Goal: Navigation & Orientation: Find specific page/section

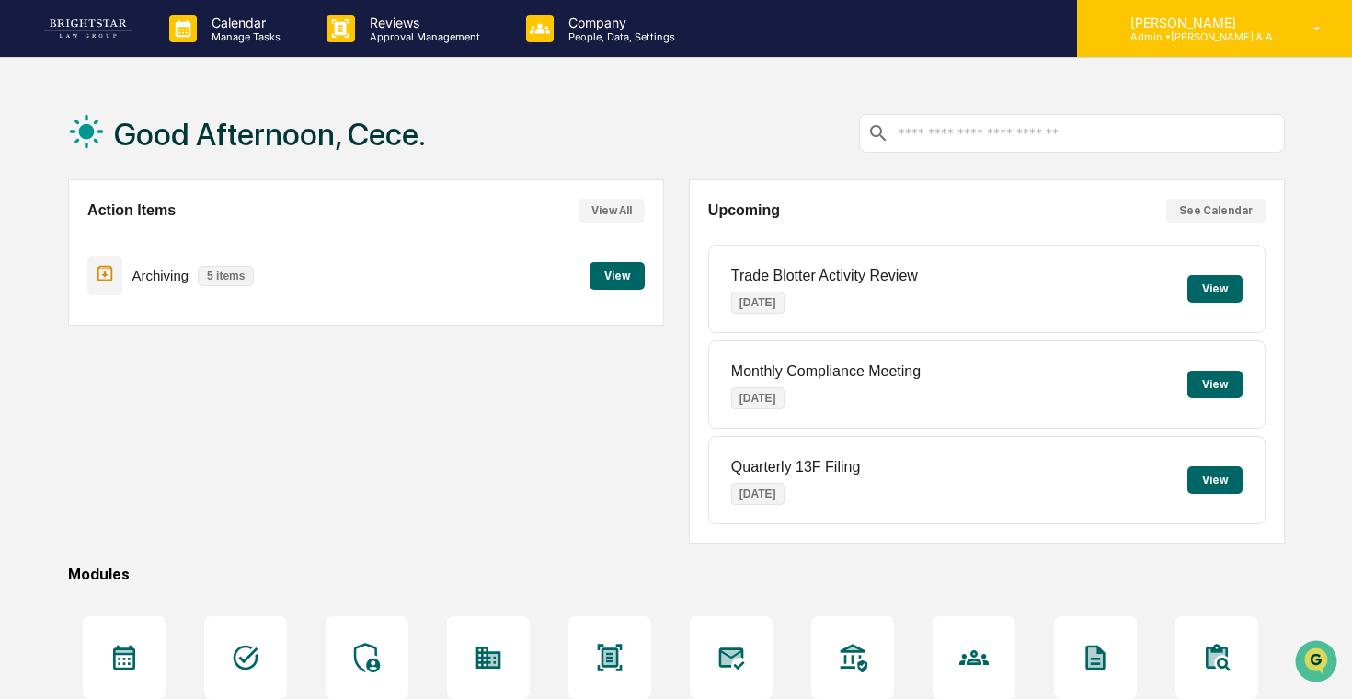
click at [1242, 36] on p "Admin • [PERSON_NAME] & Associates" at bounding box center [1200, 36] width 171 height 13
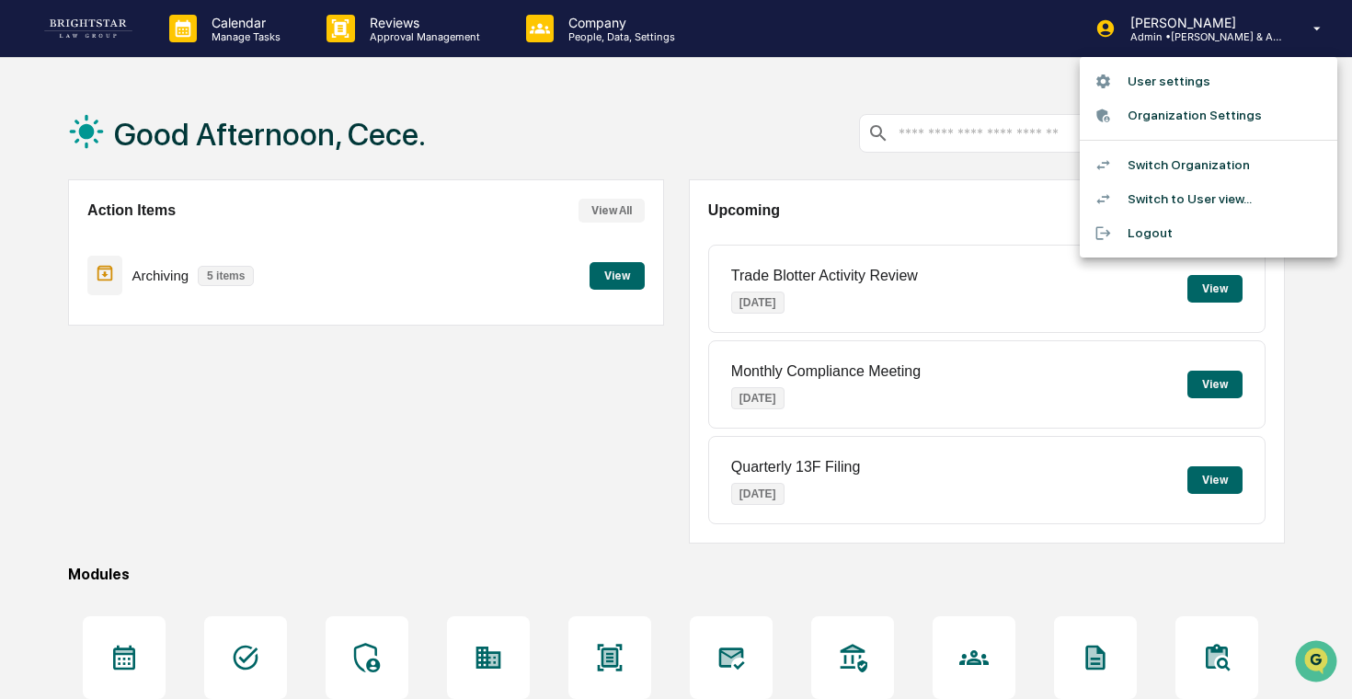
click at [424, 33] on div at bounding box center [676, 349] width 1352 height 699
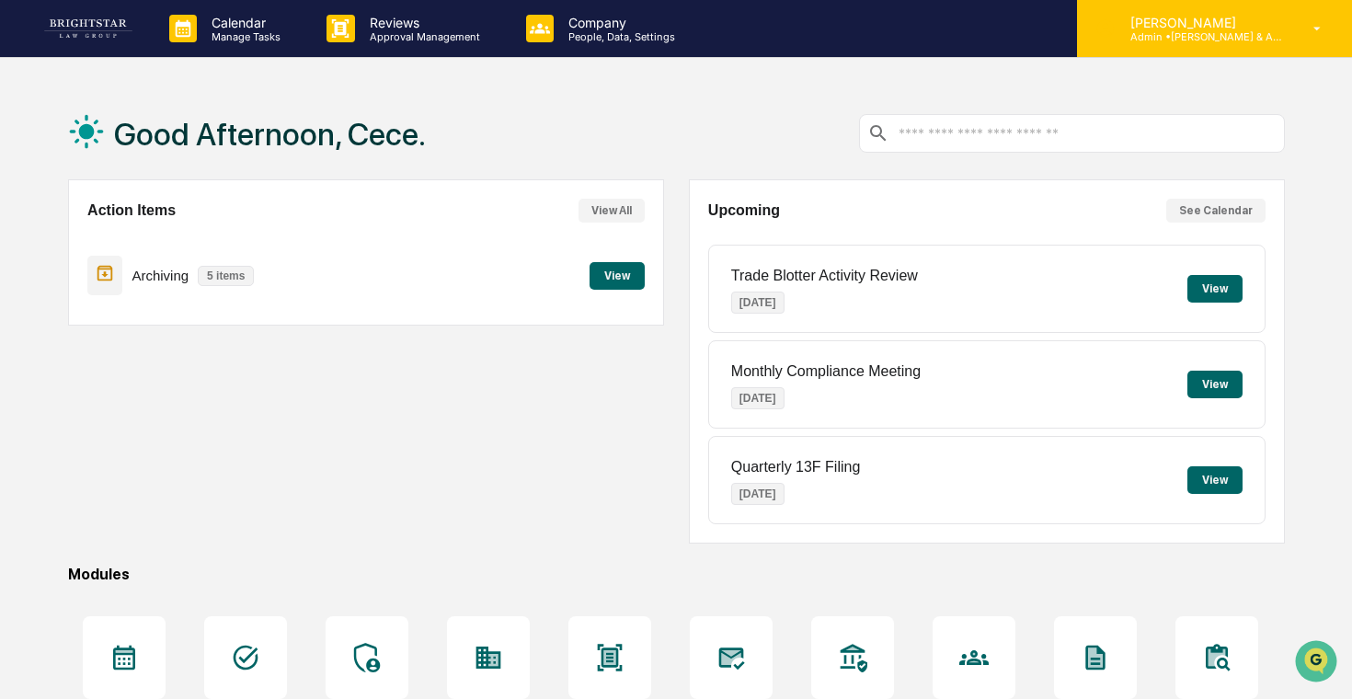
click at [1179, 42] on div "[PERSON_NAME] Admin • [PERSON_NAME] & Associates" at bounding box center [1214, 28] width 275 height 57
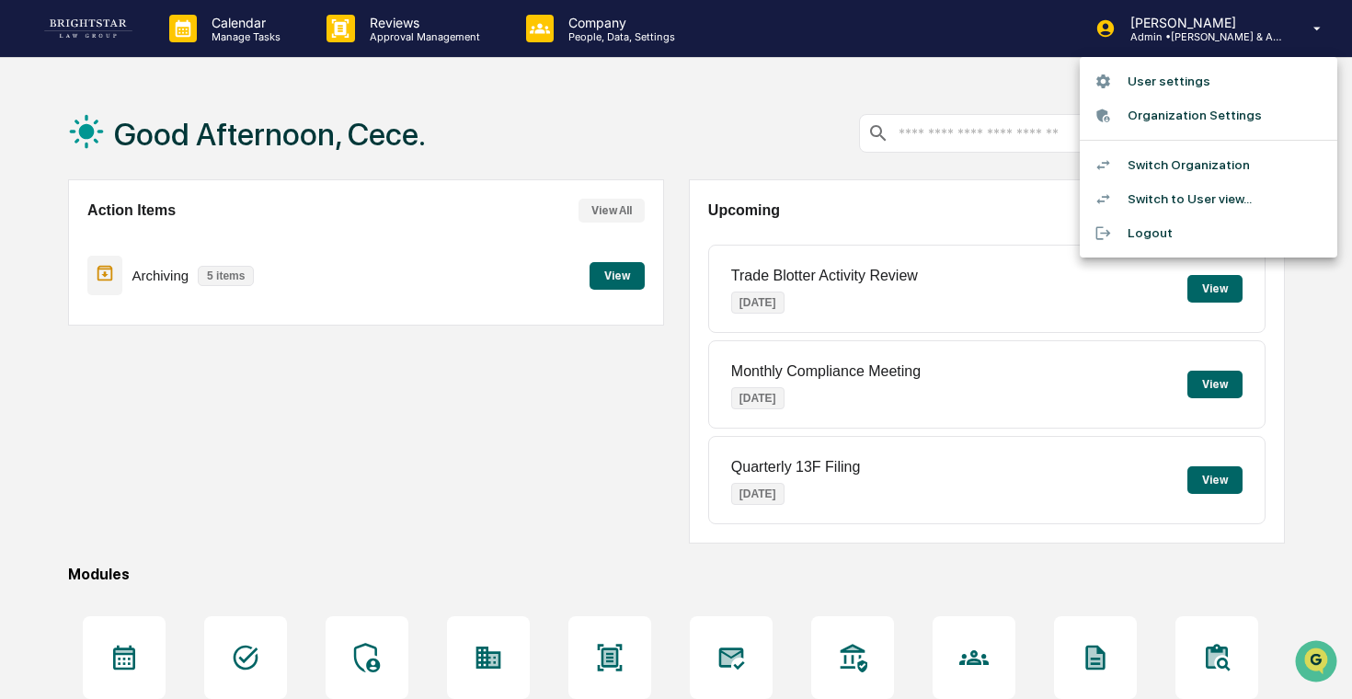
click at [1210, 40] on div at bounding box center [676, 349] width 1352 height 699
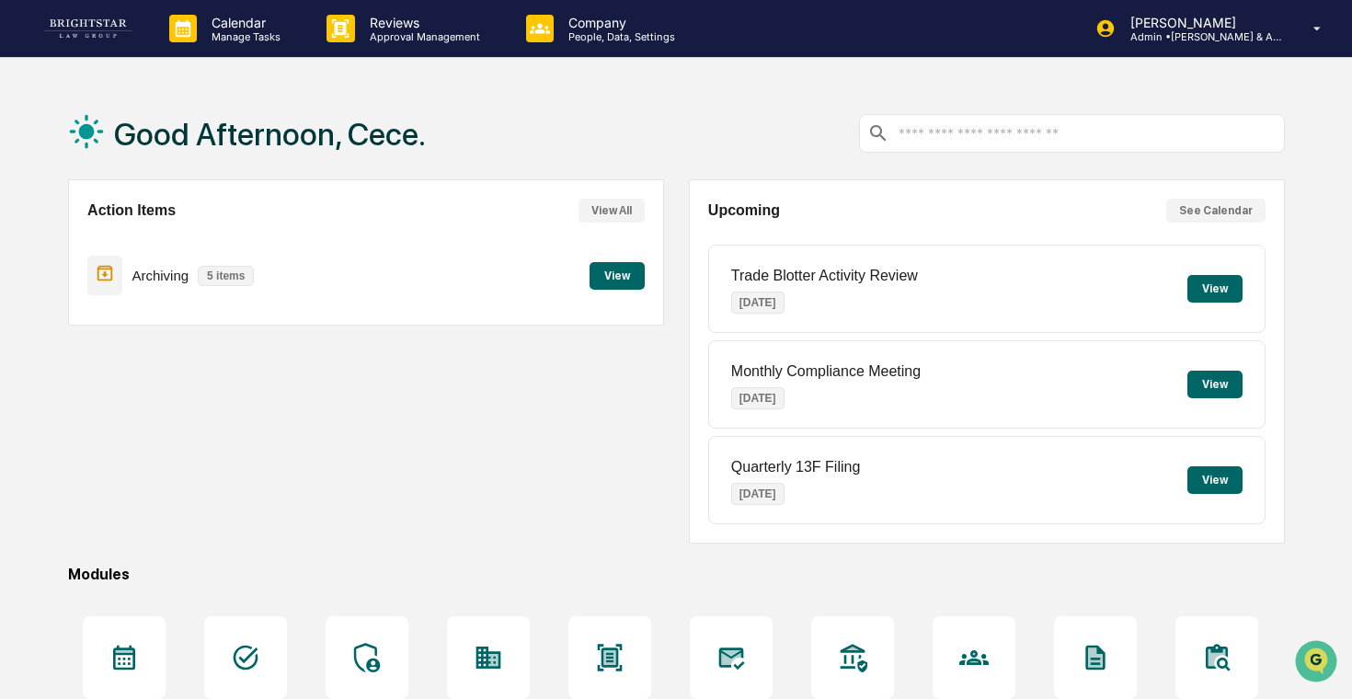
click at [1210, 41] on div "User settings Organization Settings Switch Organization Switch to User view... …" at bounding box center [676, 349] width 1352 height 699
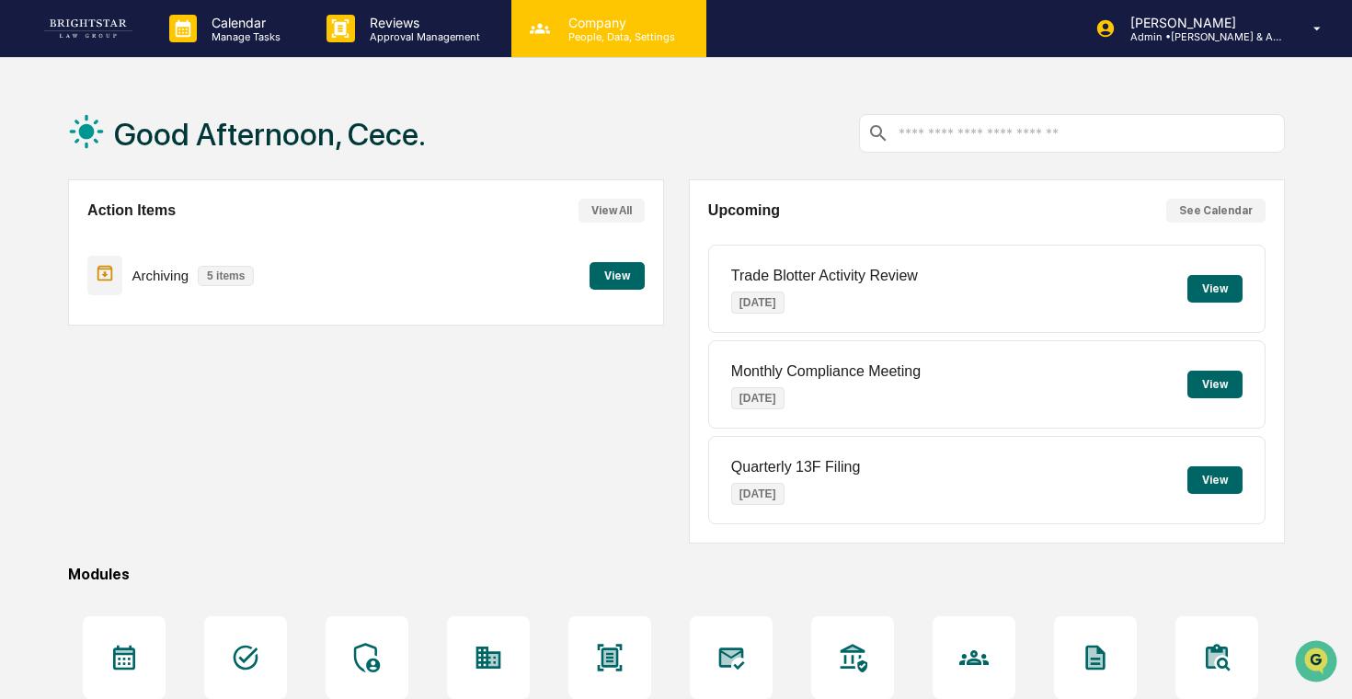
click at [664, 56] on div "Company People, Data, Settings" at bounding box center [608, 28] width 195 height 57
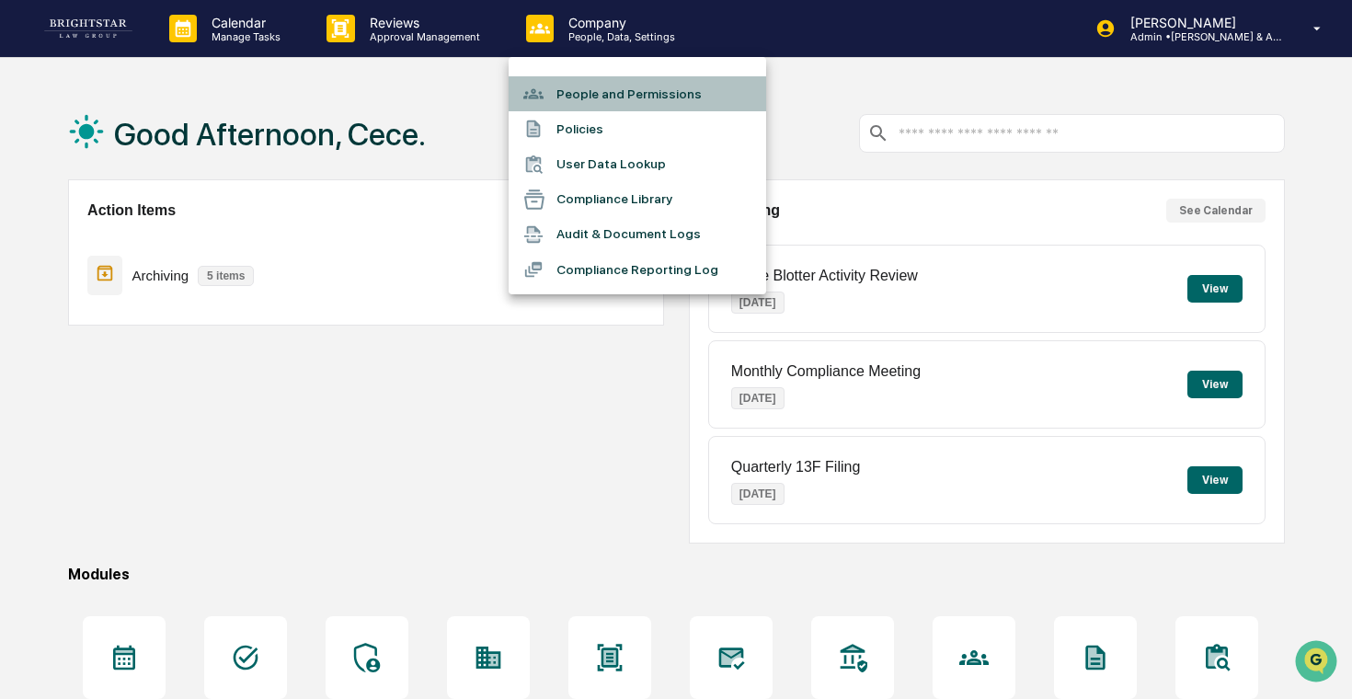
click at [674, 102] on li "People and Permissions" at bounding box center [636, 93] width 257 height 35
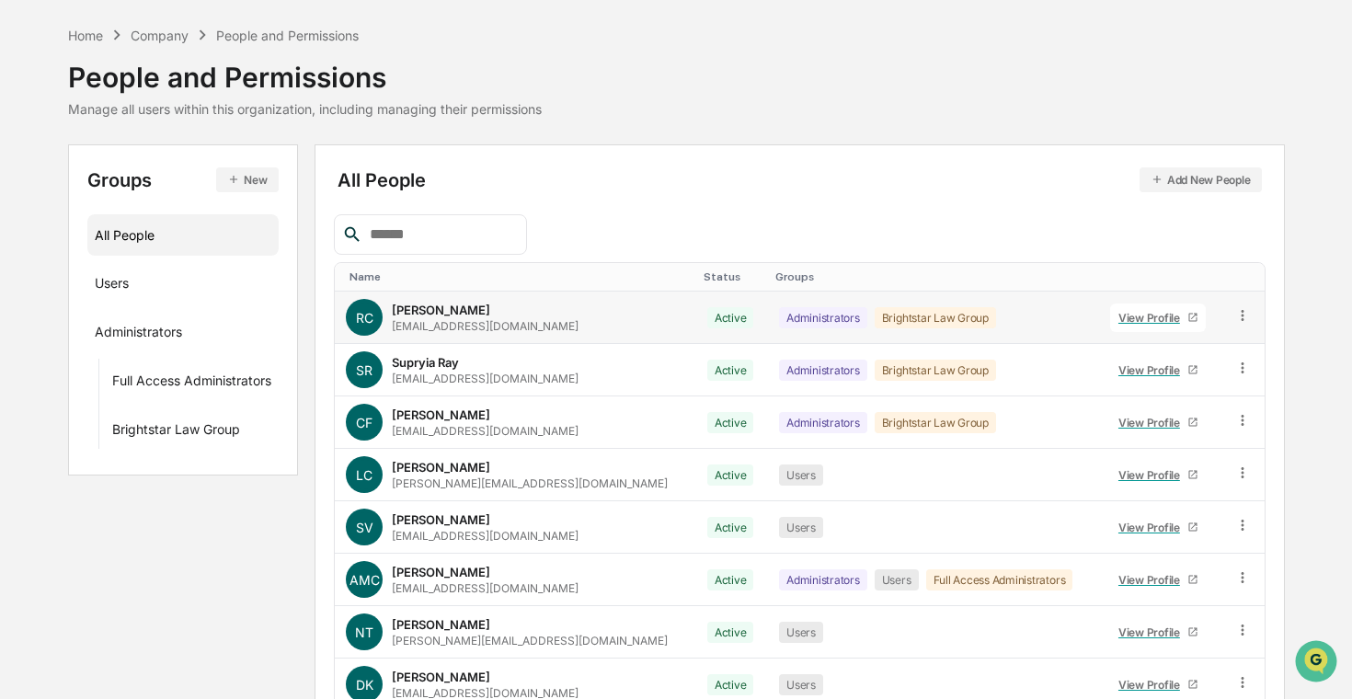
scroll to position [68, 0]
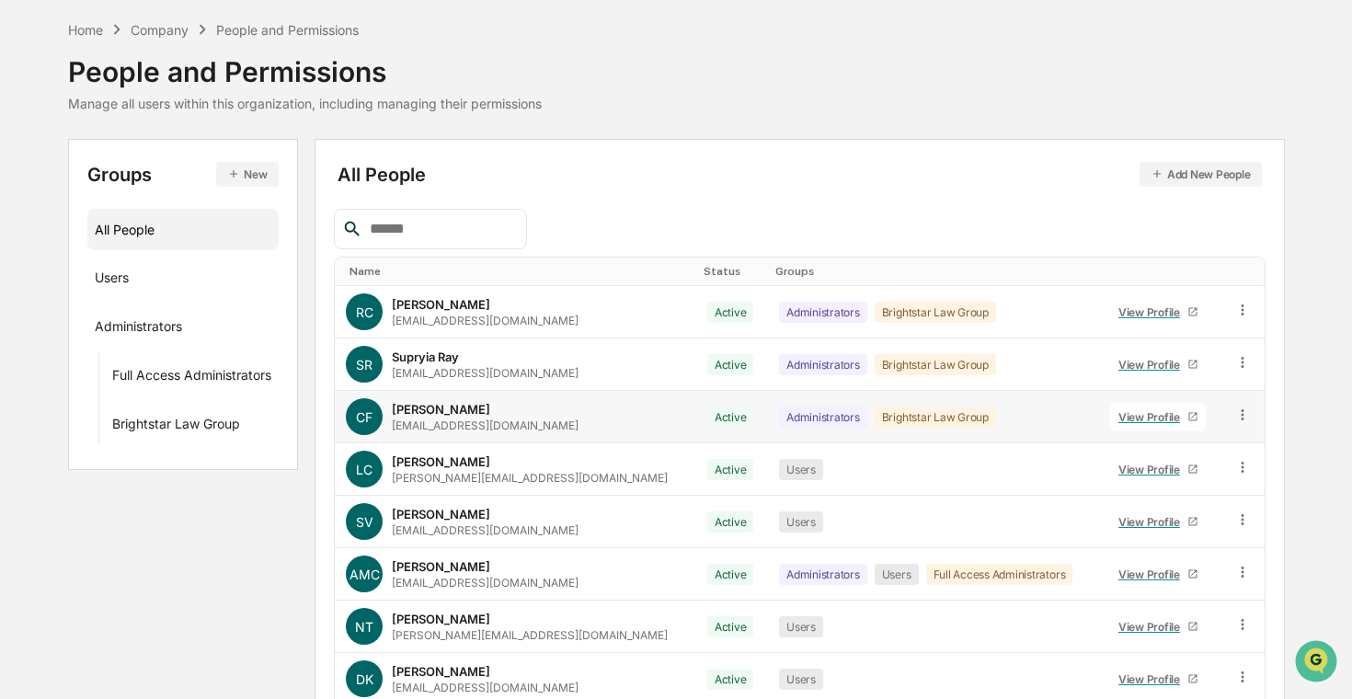
click at [1111, 407] on link "View Profile" at bounding box center [1158, 417] width 96 height 29
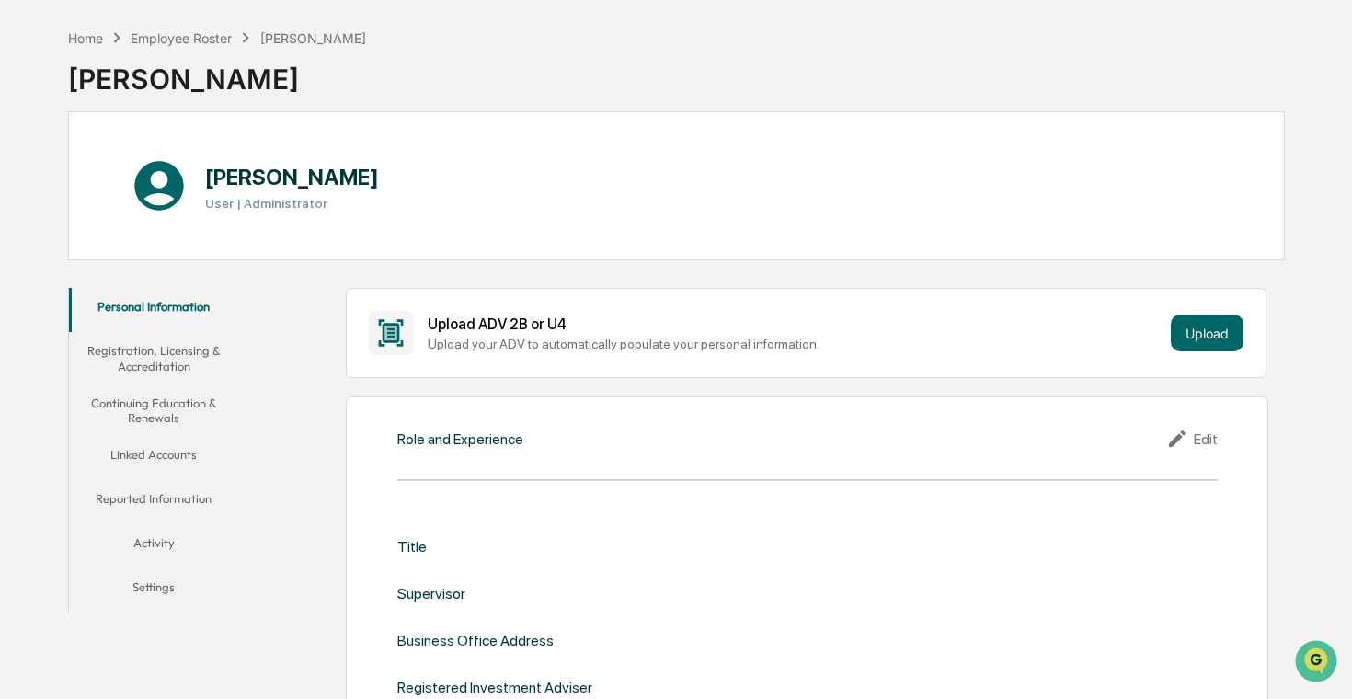
click at [148, 350] on button "Registration, Licensing & Accreditation" at bounding box center [153, 358] width 169 height 52
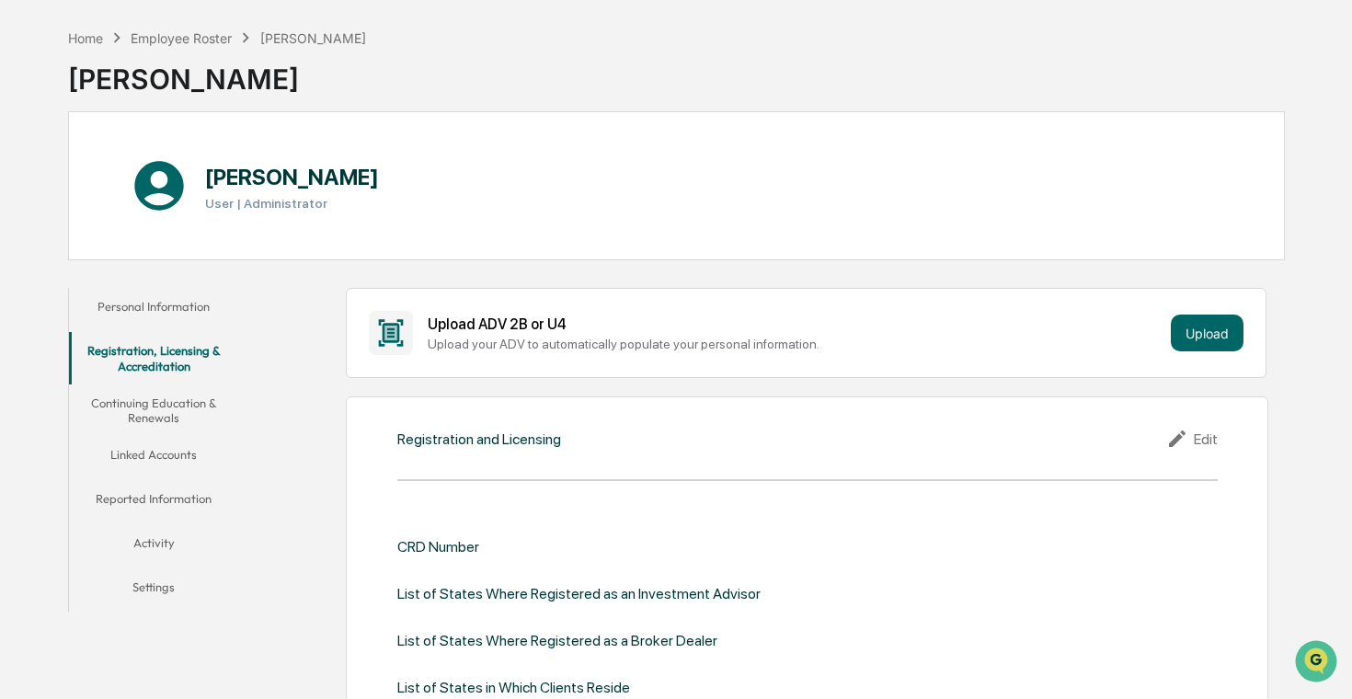
click at [143, 448] on button "Linked Accounts" at bounding box center [153, 458] width 169 height 44
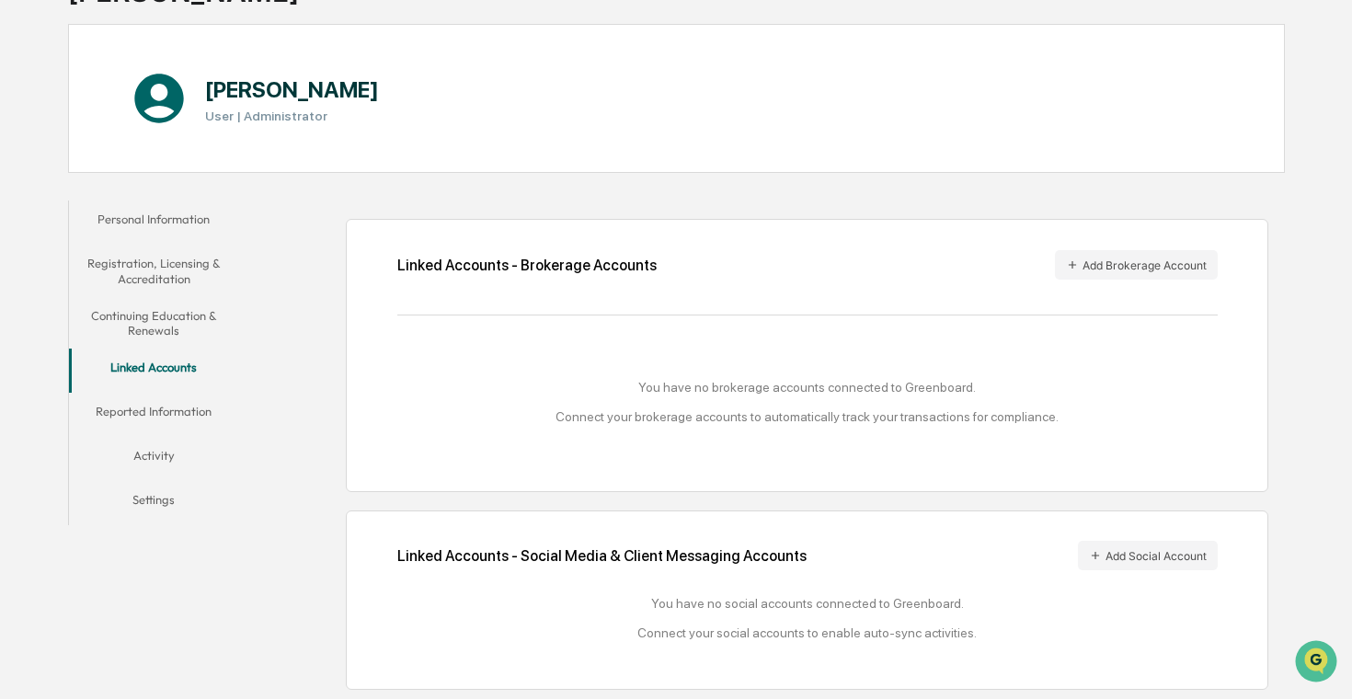
scroll to position [142, 0]
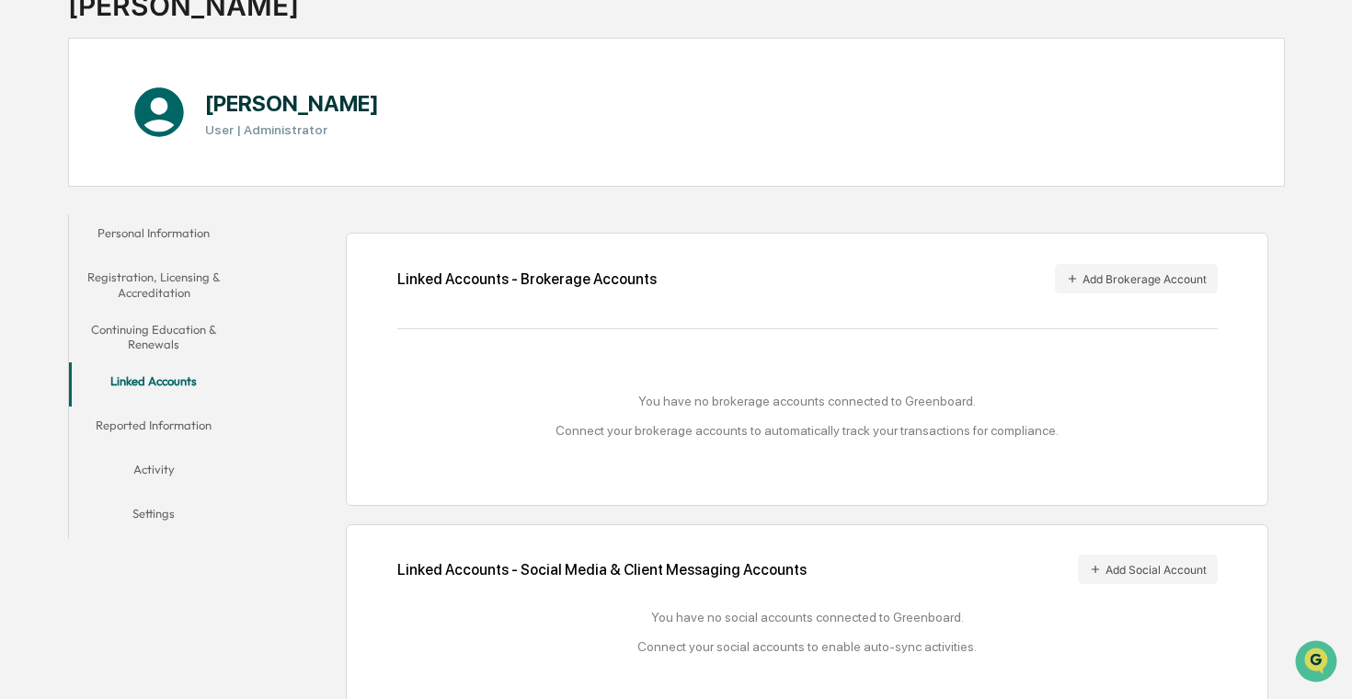
click at [180, 345] on button "Continuing Education & Renewals" at bounding box center [153, 337] width 169 height 52
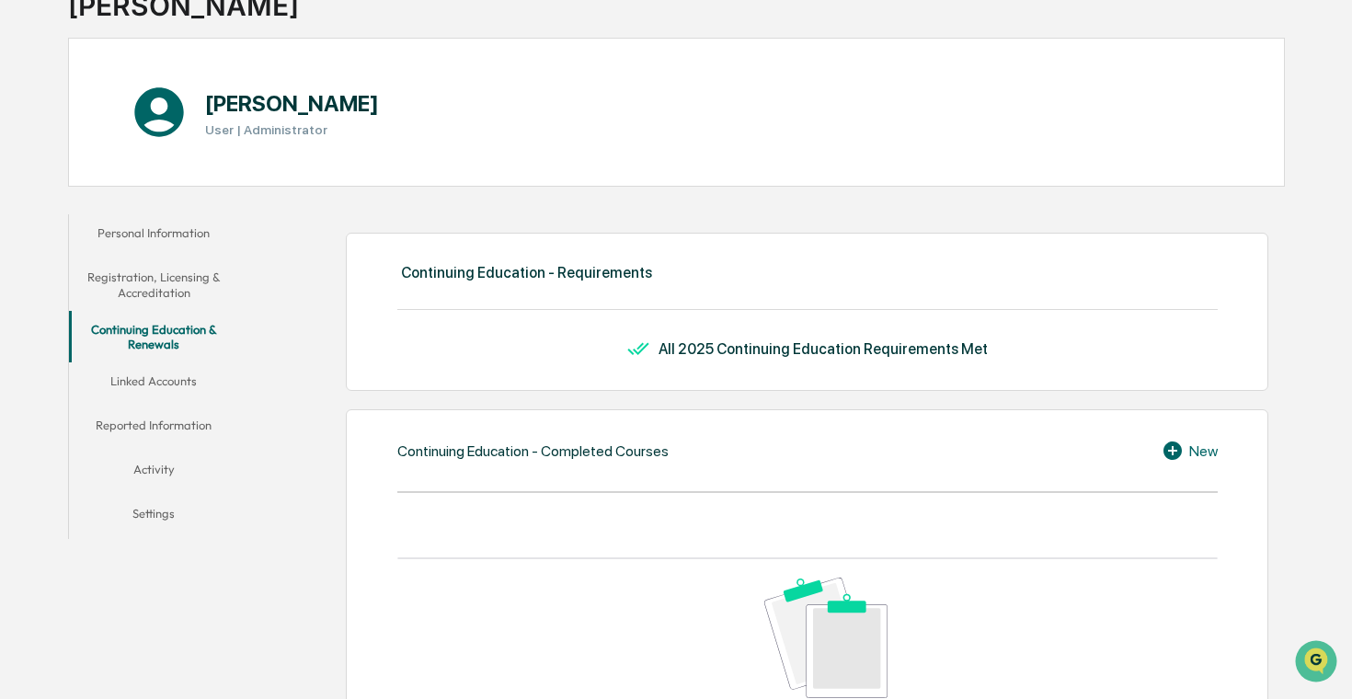
click at [167, 267] on button "Registration, Licensing & Accreditation" at bounding box center [153, 284] width 169 height 52
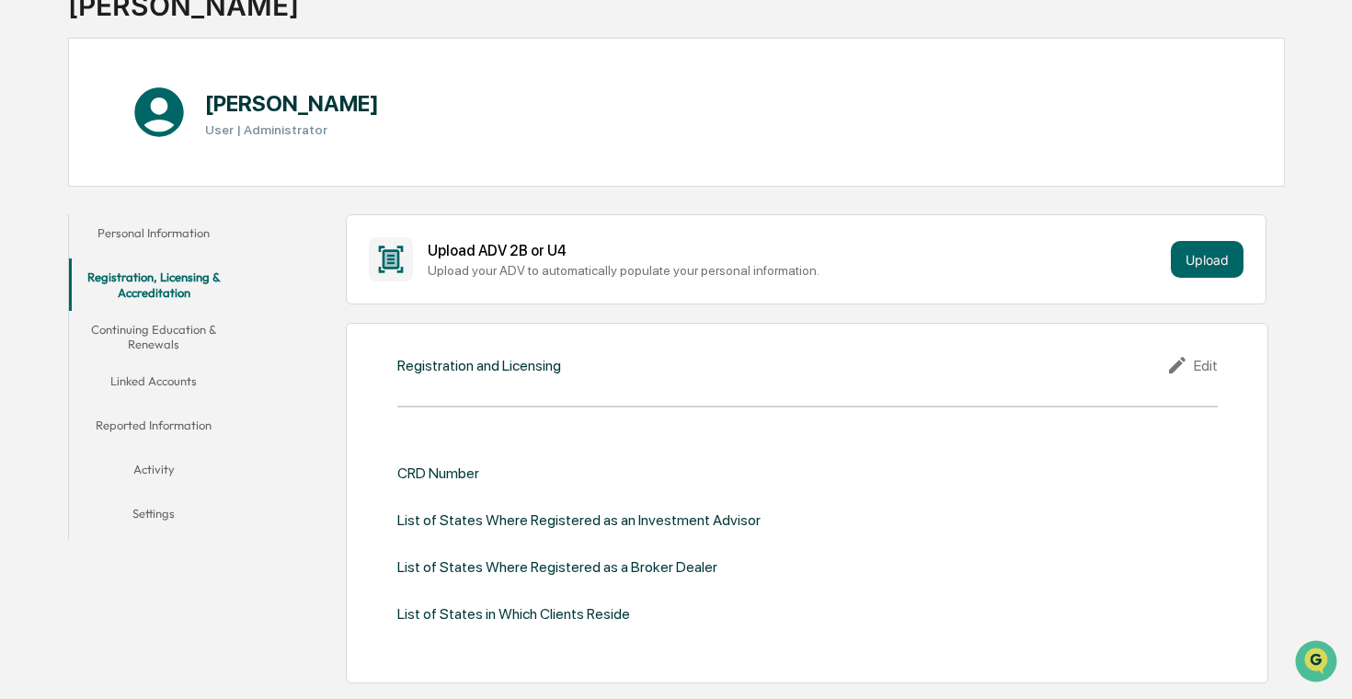
click at [172, 236] on button "Personal Information" at bounding box center [153, 236] width 169 height 44
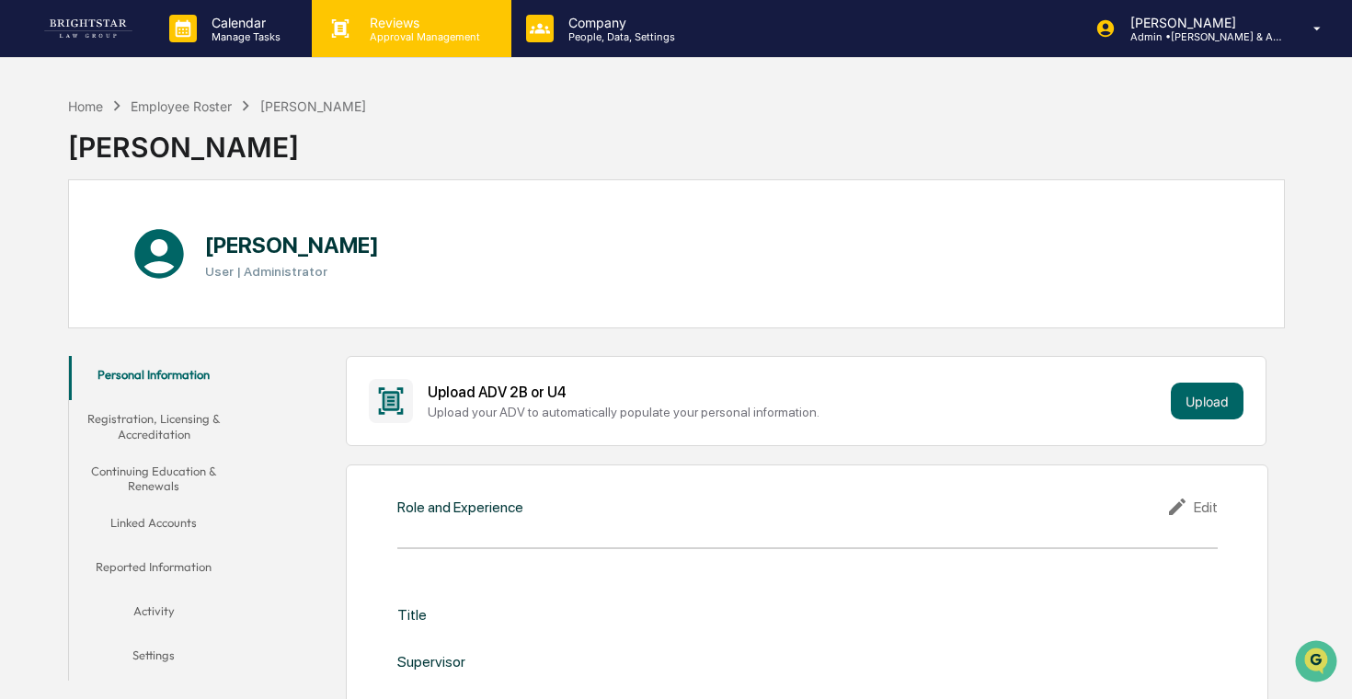
click at [424, 22] on p "Reviews" at bounding box center [422, 23] width 134 height 16
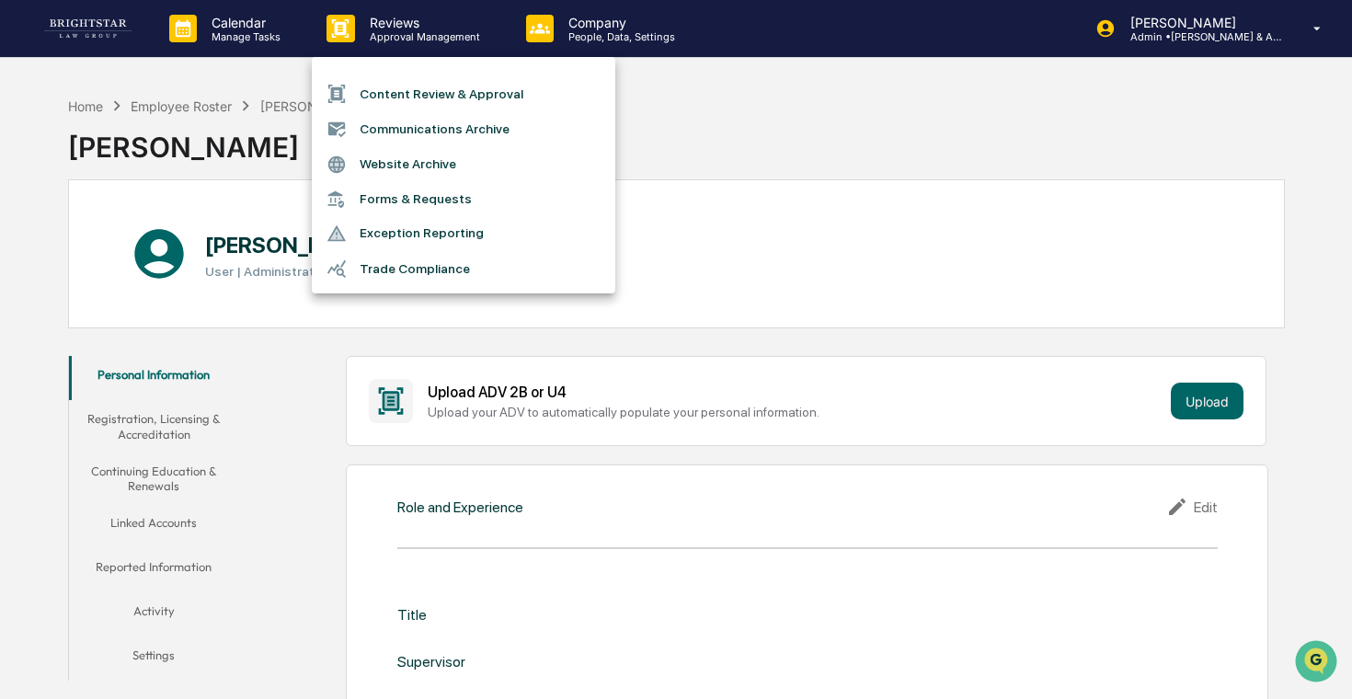
click at [439, 234] on li "Exception Reporting" at bounding box center [463, 233] width 303 height 35
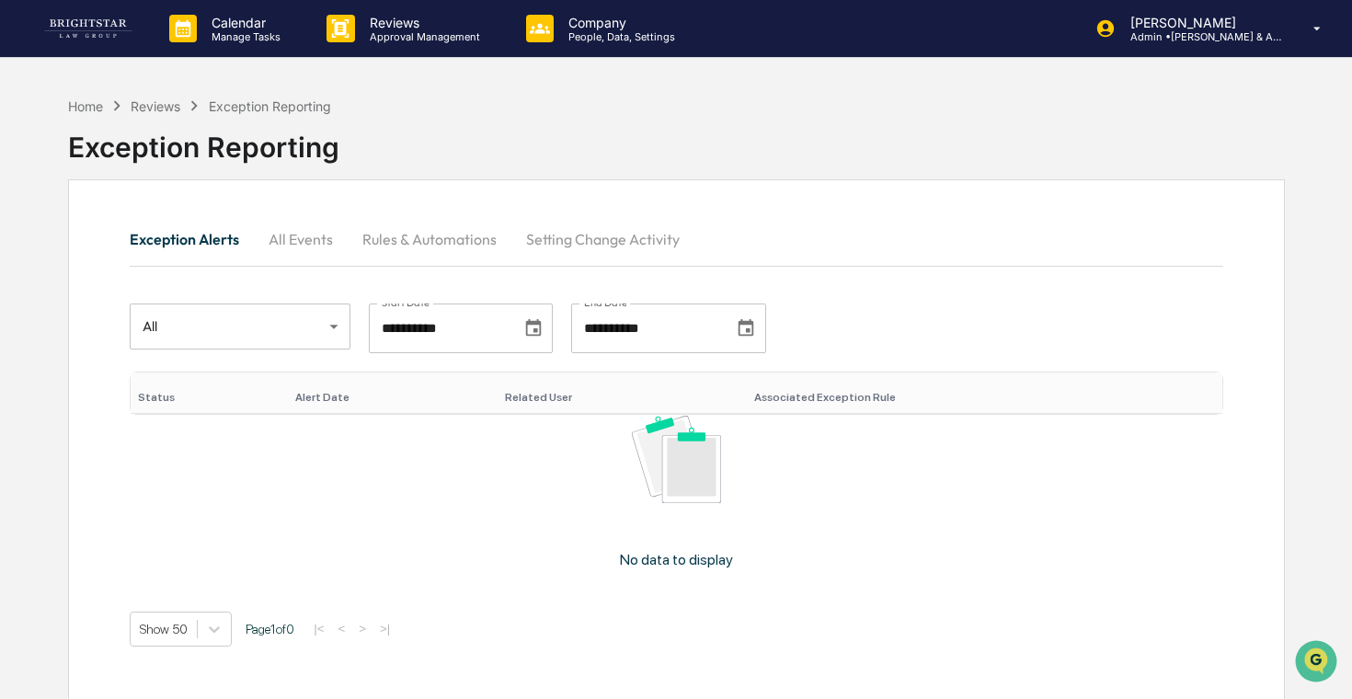
click at [274, 226] on button "All Events" at bounding box center [301, 239] width 94 height 44
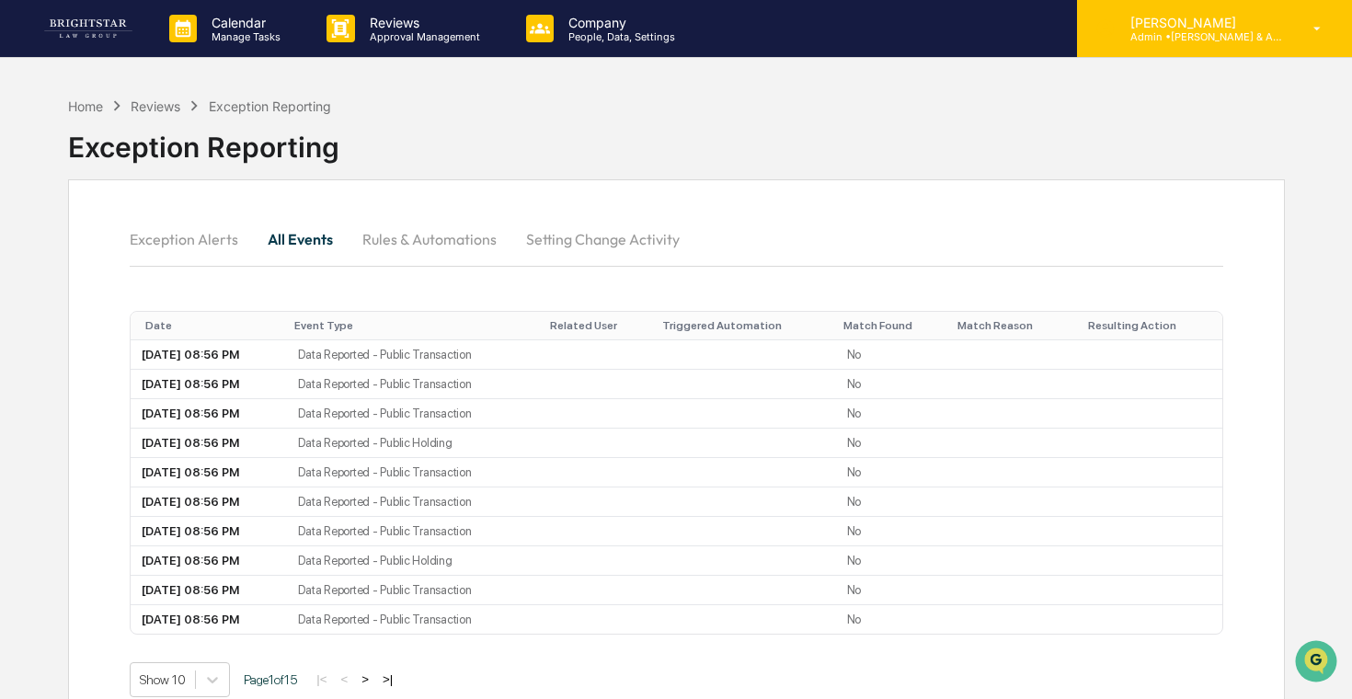
click at [1154, 28] on p "[PERSON_NAME]" at bounding box center [1200, 23] width 171 height 16
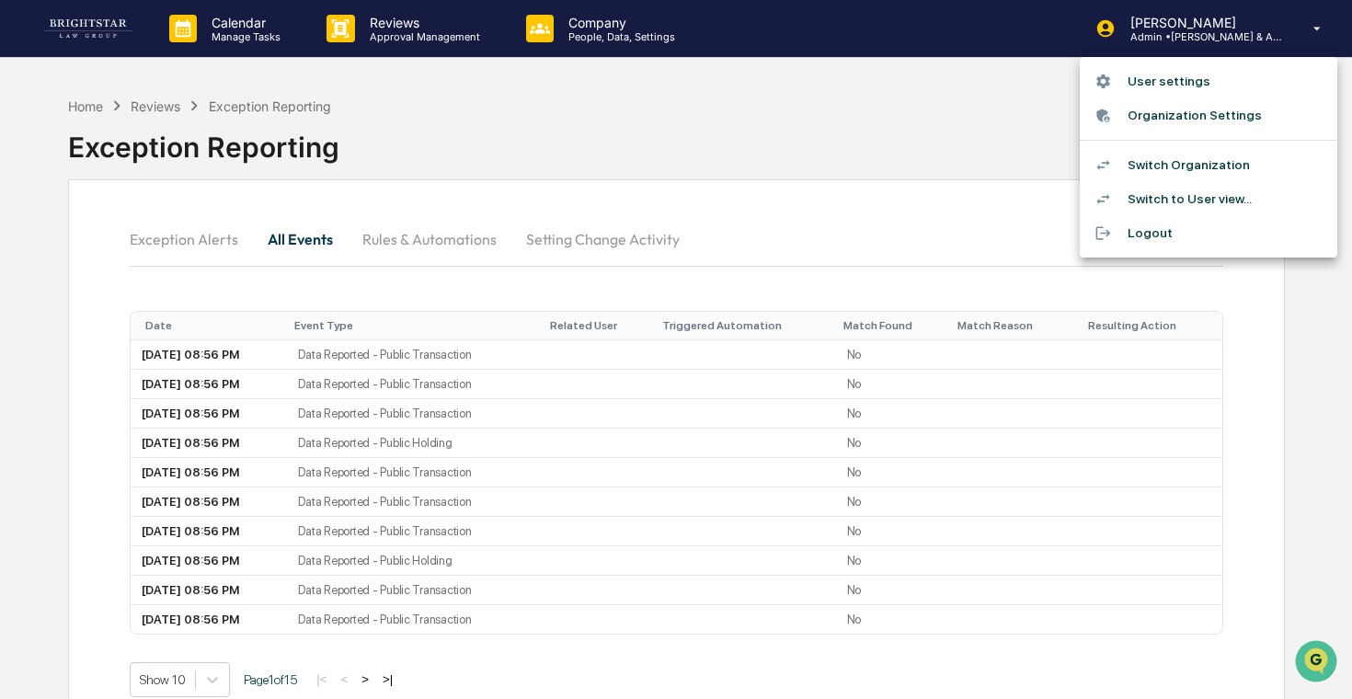
click at [650, 27] on div at bounding box center [676, 349] width 1352 height 699
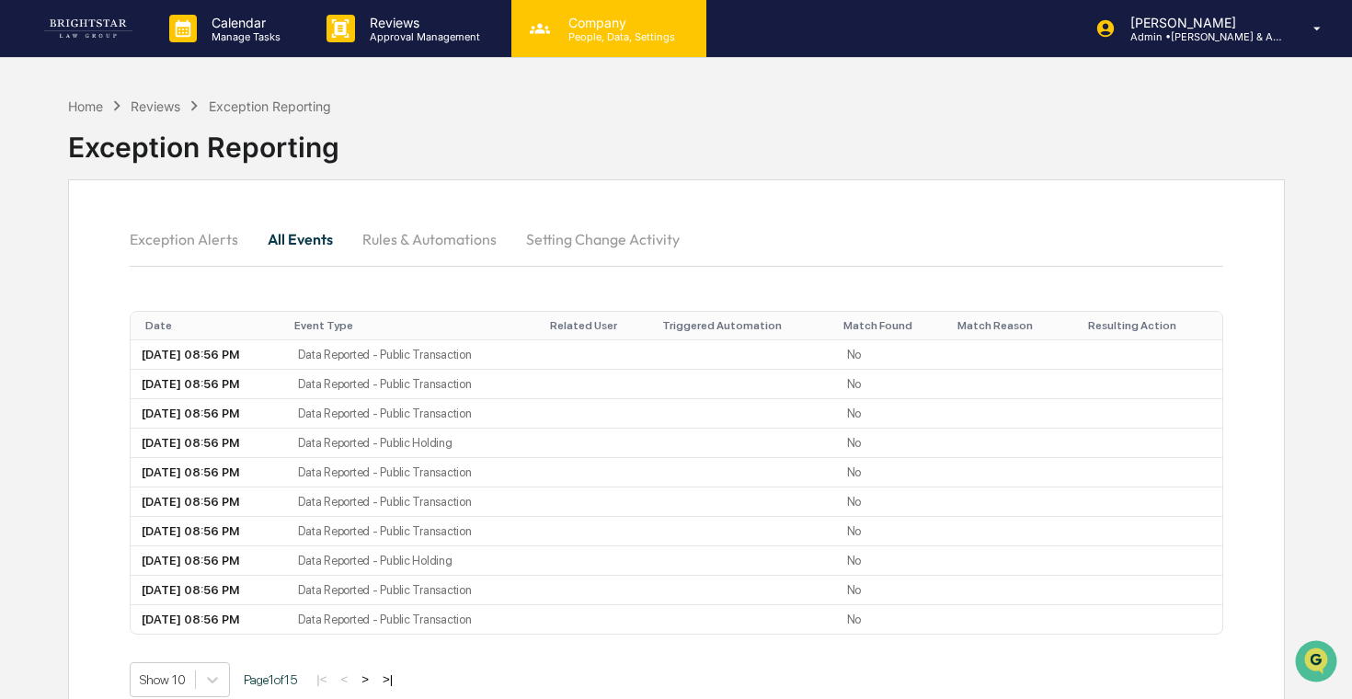
click at [554, 38] on p "People, Data, Settings" at bounding box center [619, 36] width 131 height 13
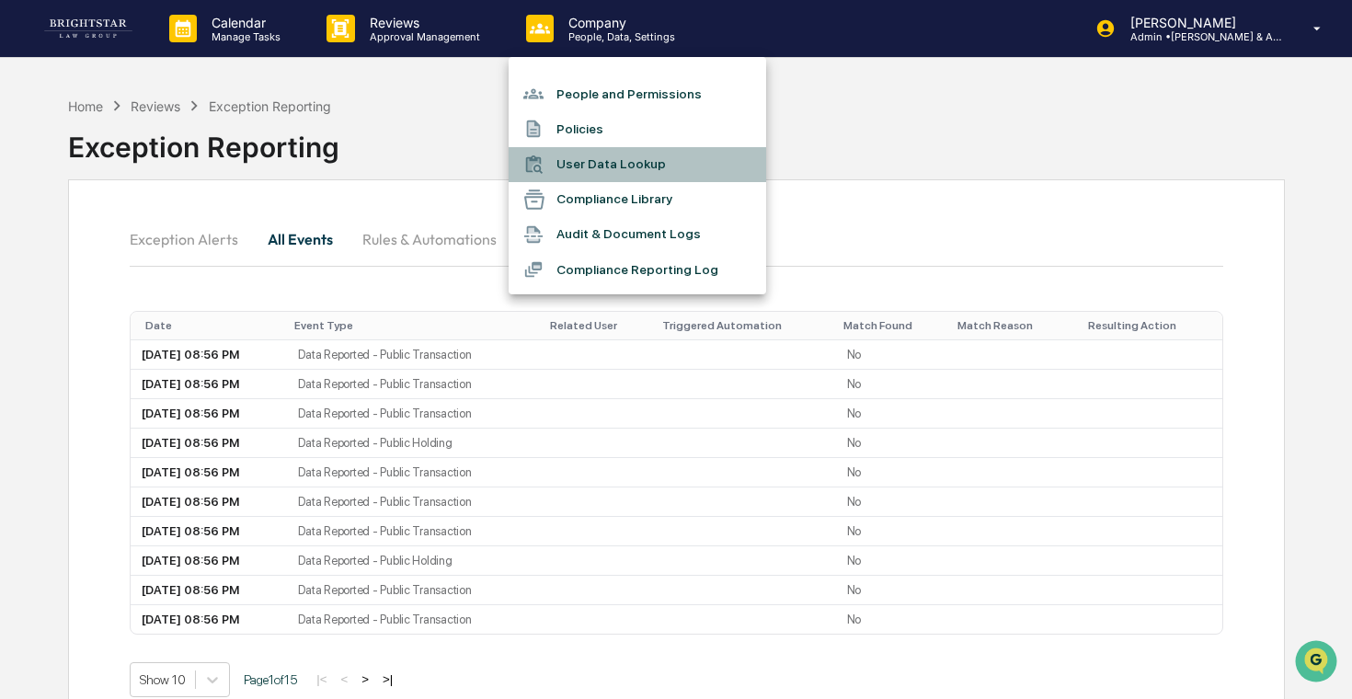
click at [653, 175] on li "User Data Lookup" at bounding box center [636, 164] width 257 height 35
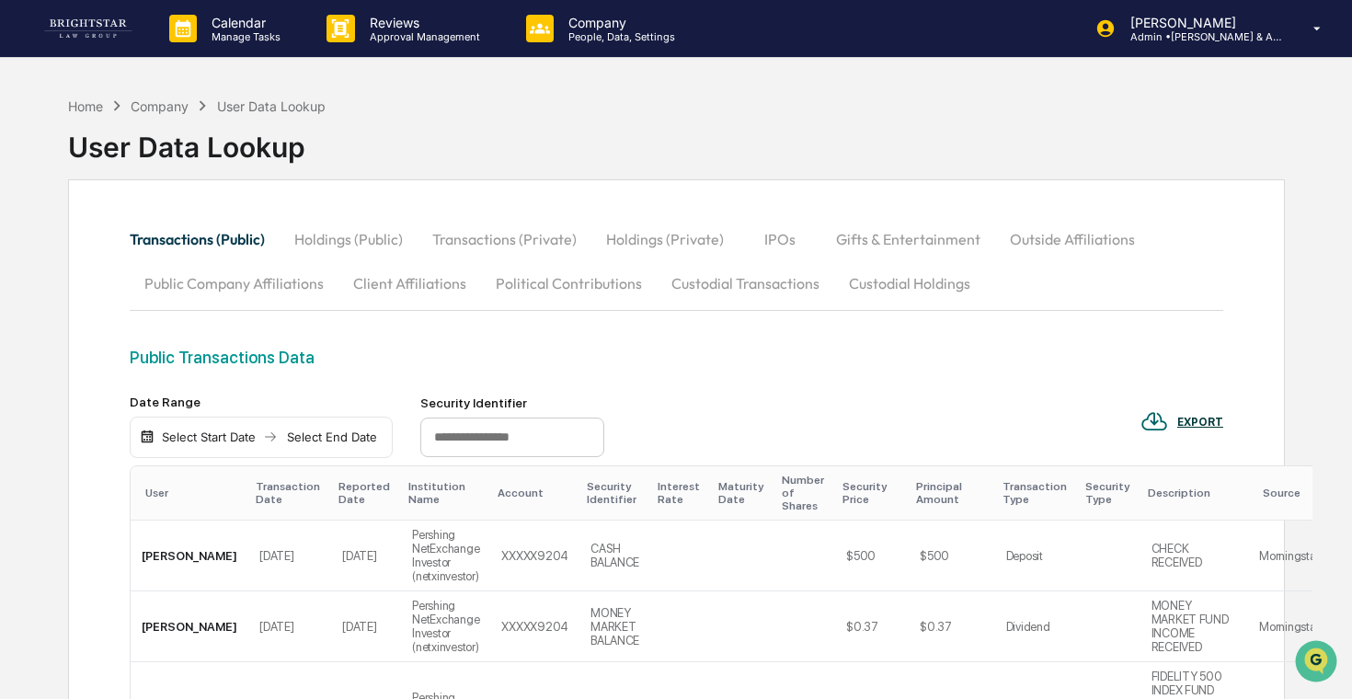
click at [358, 239] on button "Holdings (Public)" at bounding box center [349, 239] width 138 height 44
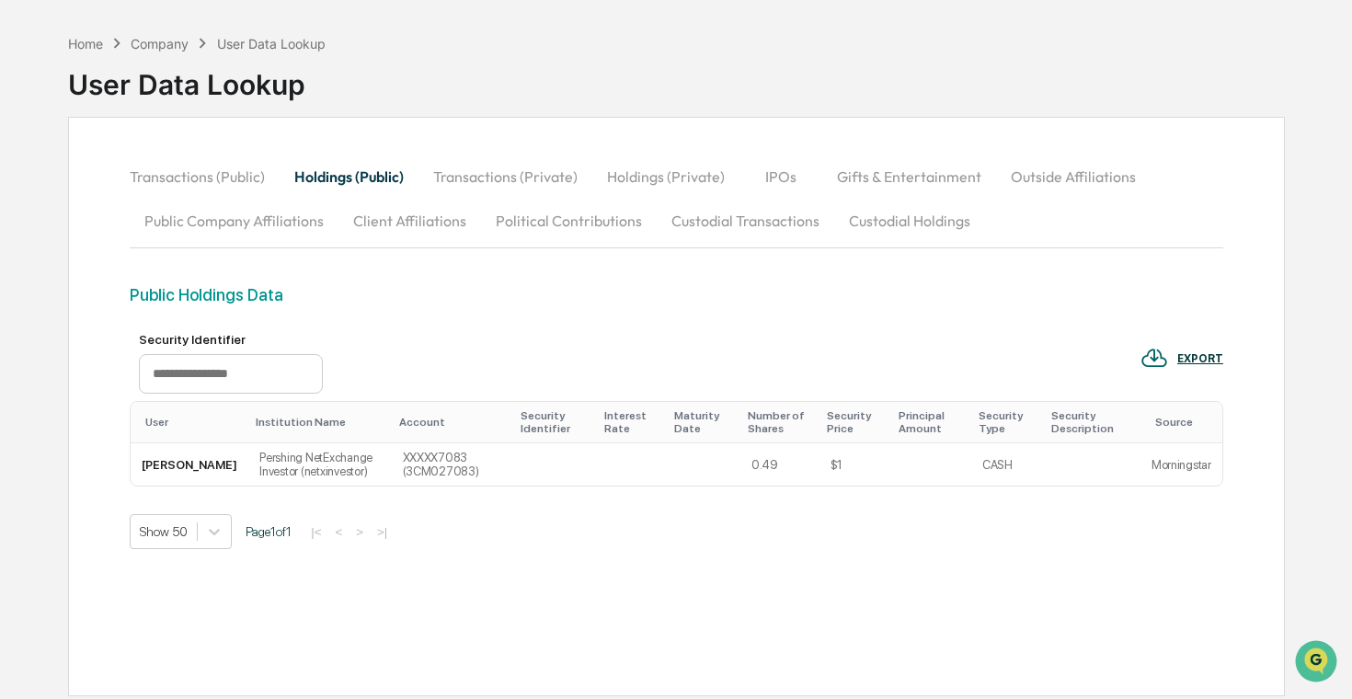
scroll to position [71, 0]
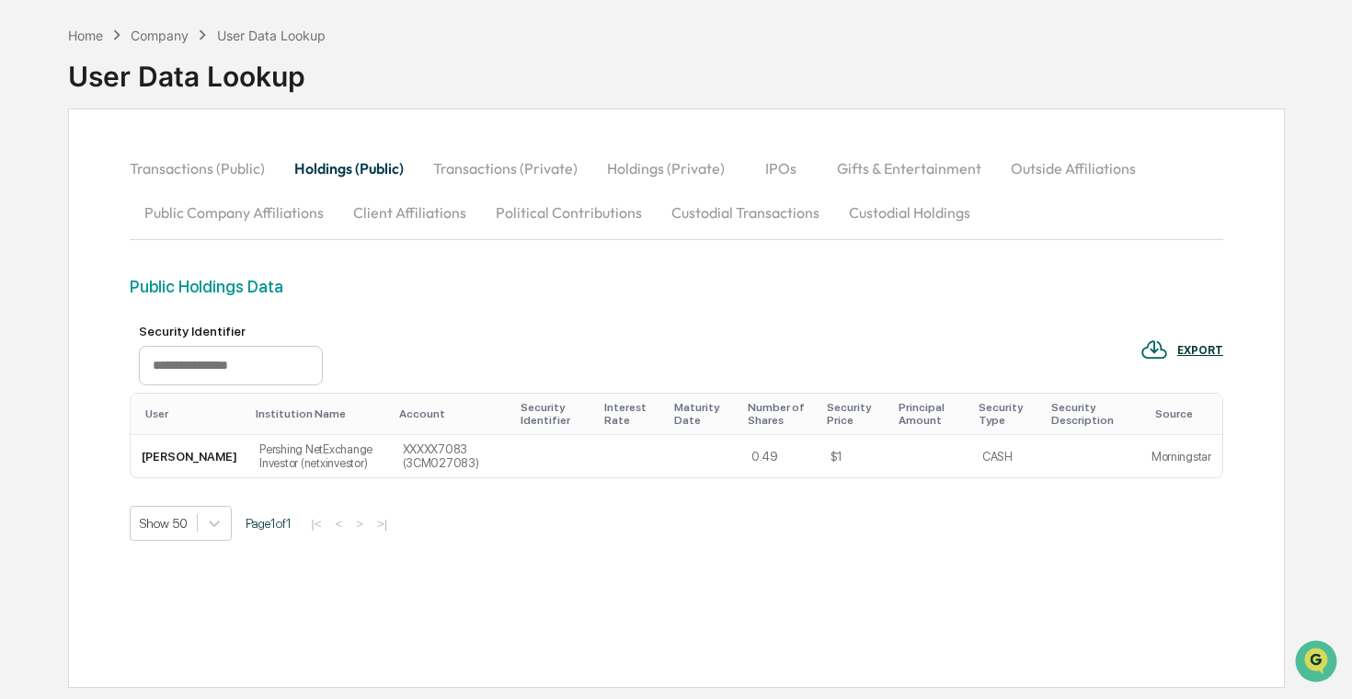
click at [523, 169] on button "Transactions (Private)" at bounding box center [505, 168] width 174 height 44
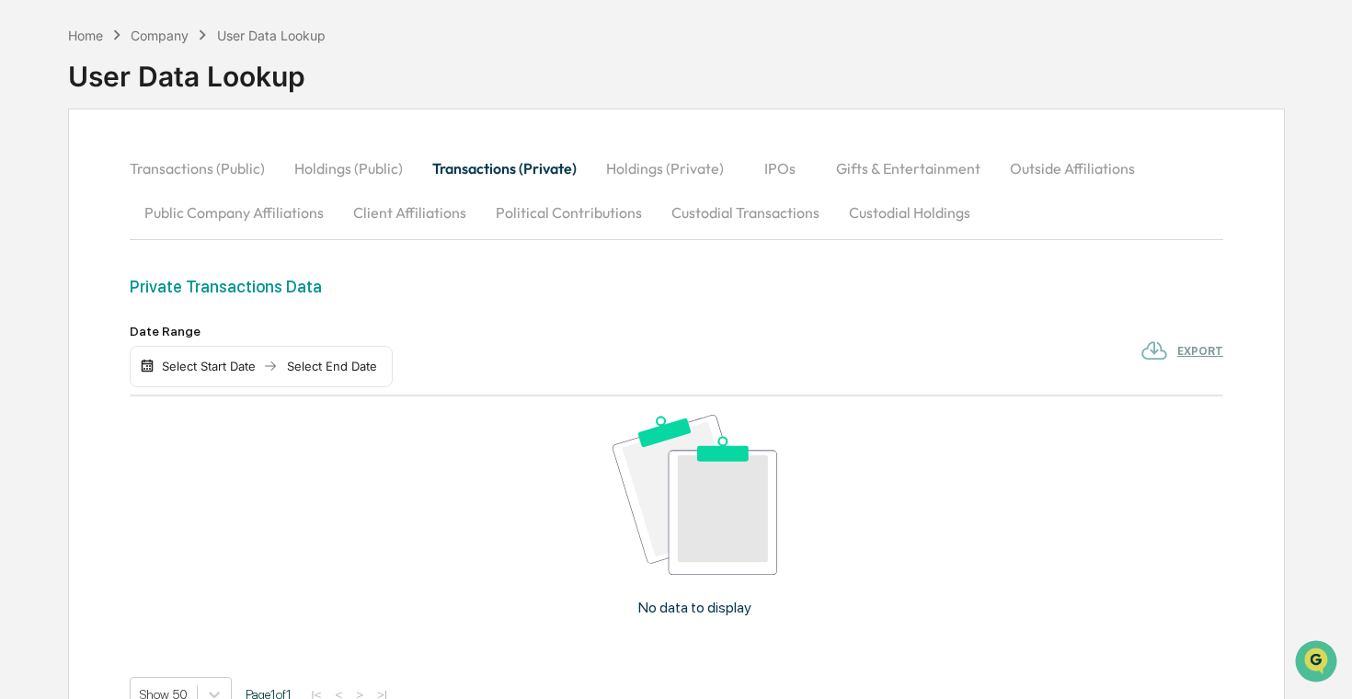
click at [347, 175] on button "Holdings (Public)" at bounding box center [349, 168] width 138 height 44
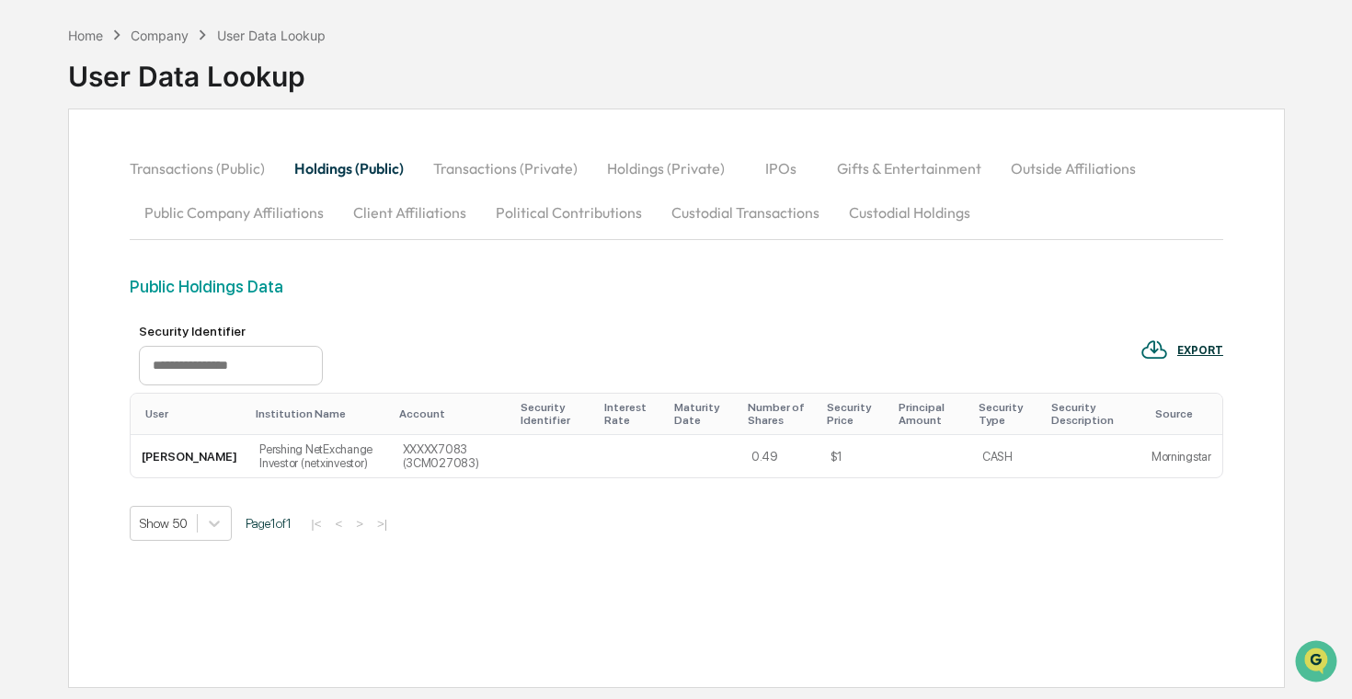
scroll to position [40, 0]
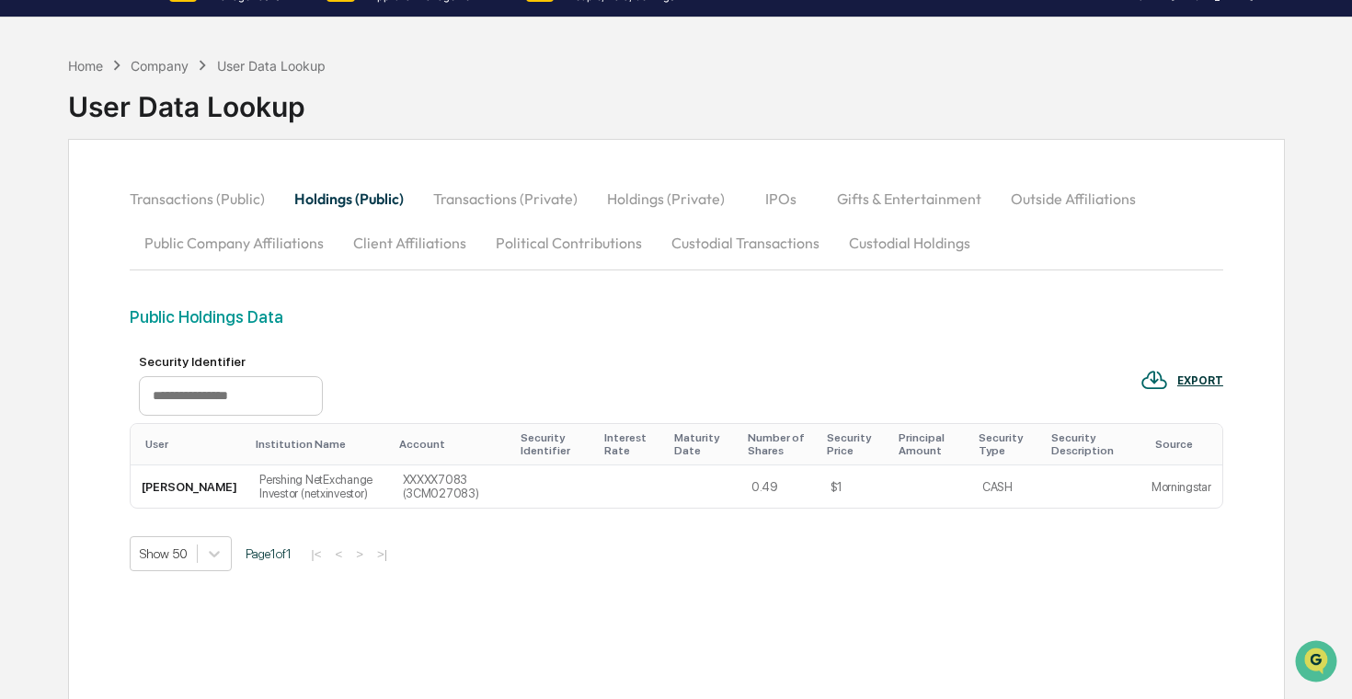
click at [222, 196] on button "Transactions (Public)" at bounding box center [205, 199] width 150 height 44
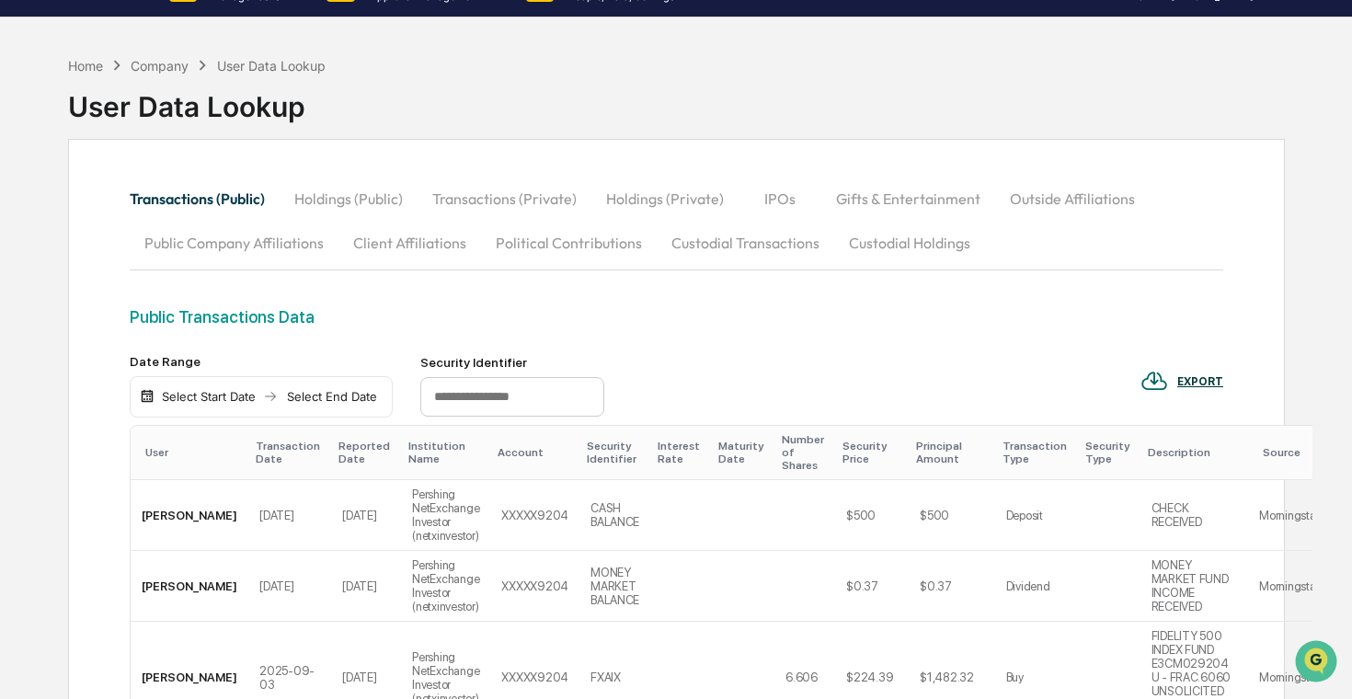
scroll to position [0, 0]
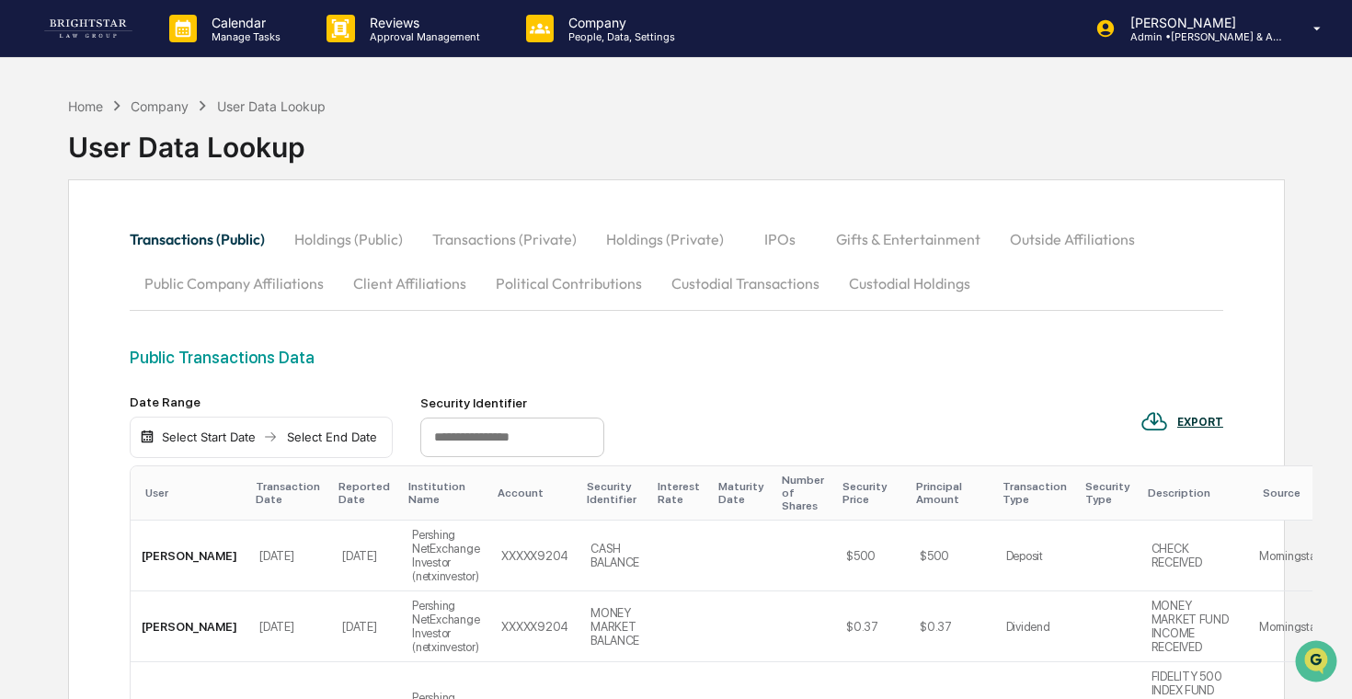
click at [150, 108] on div "Company" at bounding box center [160, 106] width 58 height 16
click at [177, 108] on div "Company" at bounding box center [160, 106] width 58 height 16
click at [75, 104] on div "Home" at bounding box center [85, 106] width 35 height 16
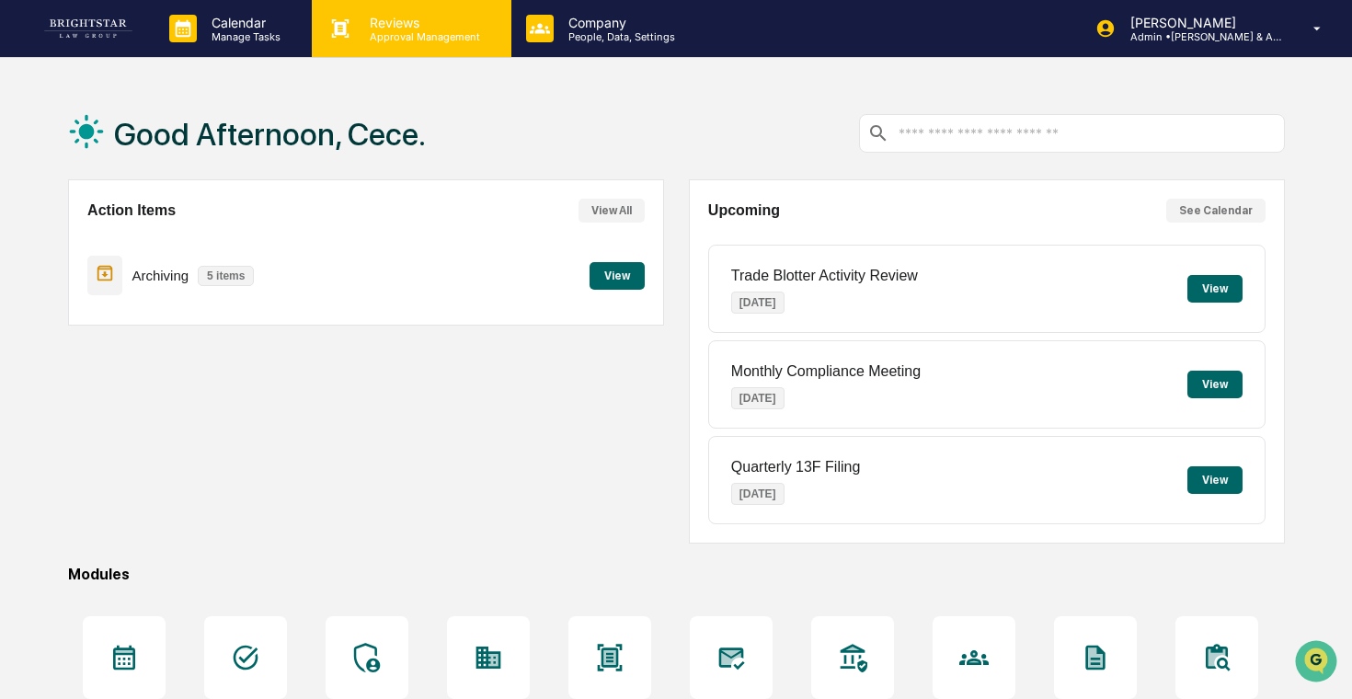
click at [437, 44] on div "Reviews Approval Management" at bounding box center [411, 28] width 199 height 57
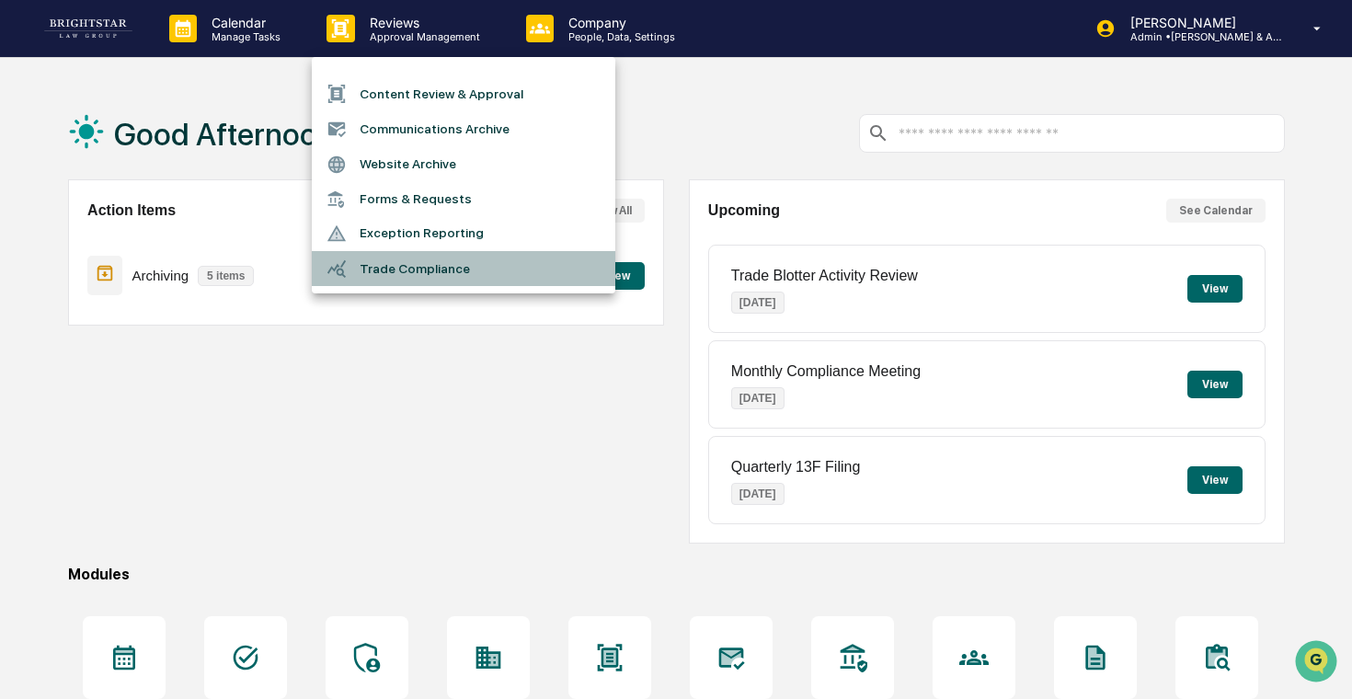
click at [513, 274] on li "Trade Compliance" at bounding box center [463, 268] width 303 height 35
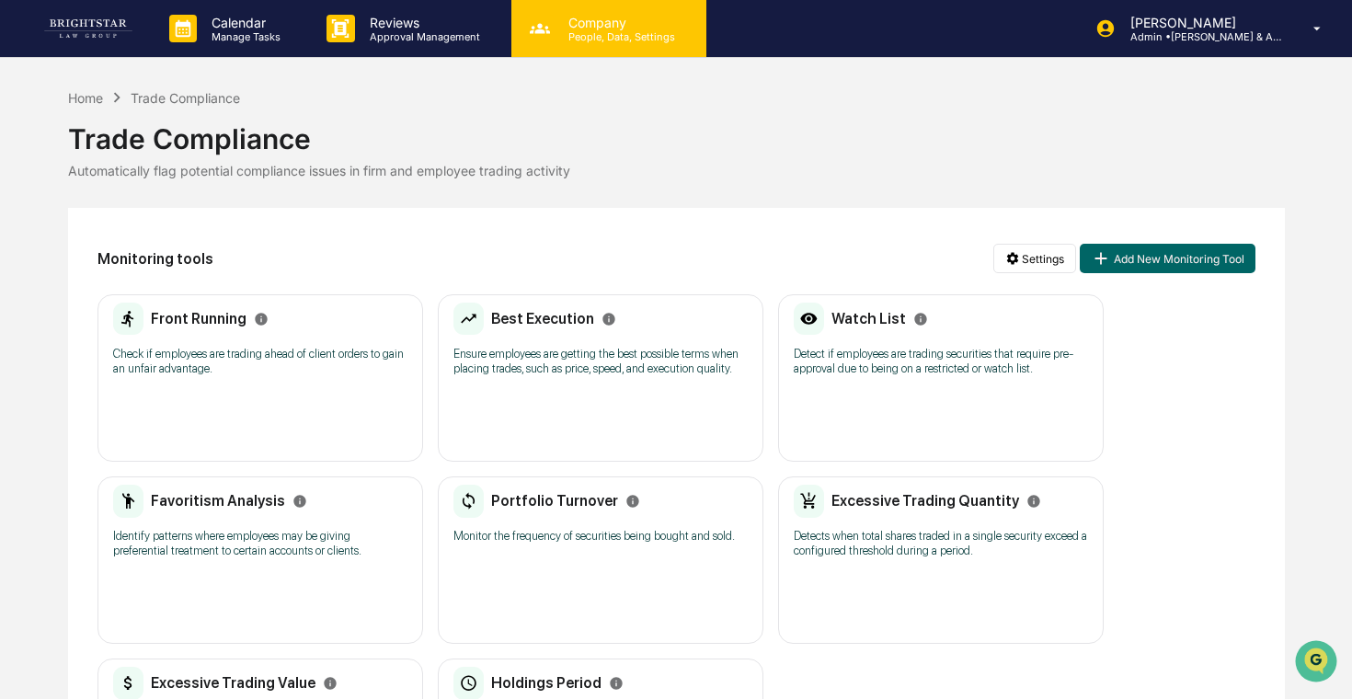
click at [556, 10] on div "Company People, Data, Settings" at bounding box center [608, 28] width 195 height 57
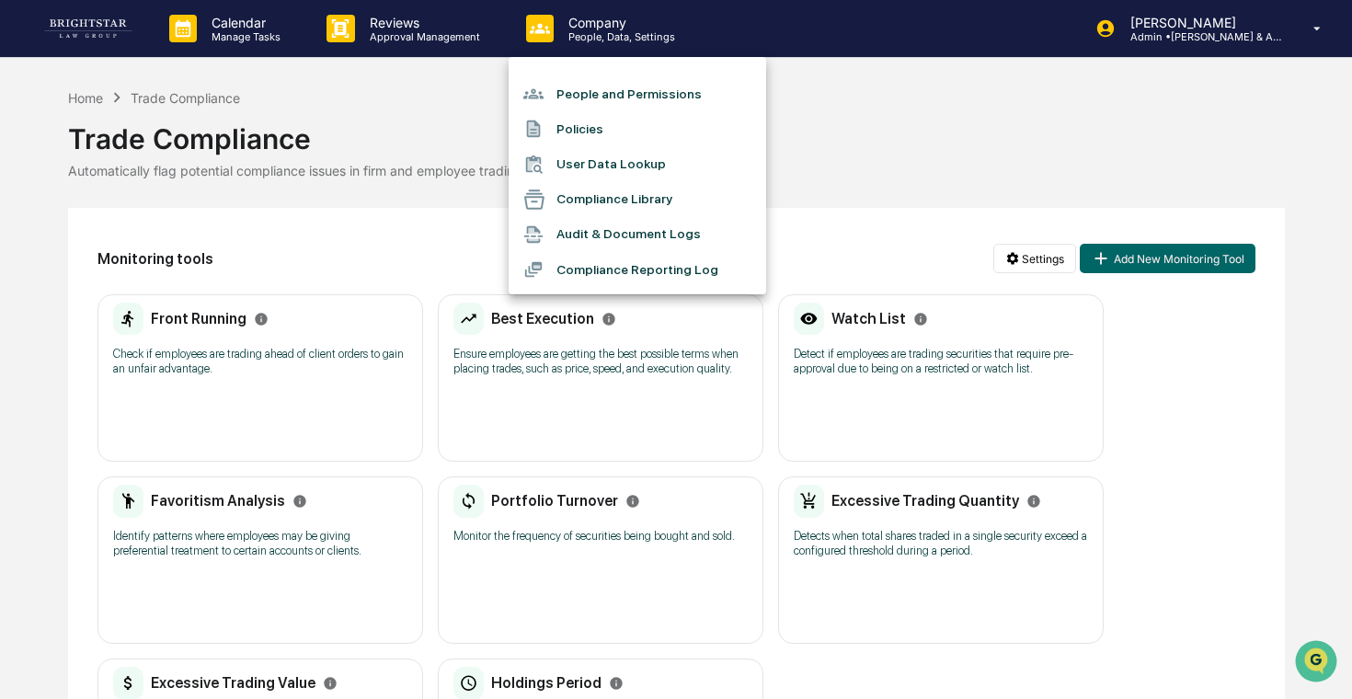
click at [855, 188] on div at bounding box center [676, 349] width 1352 height 699
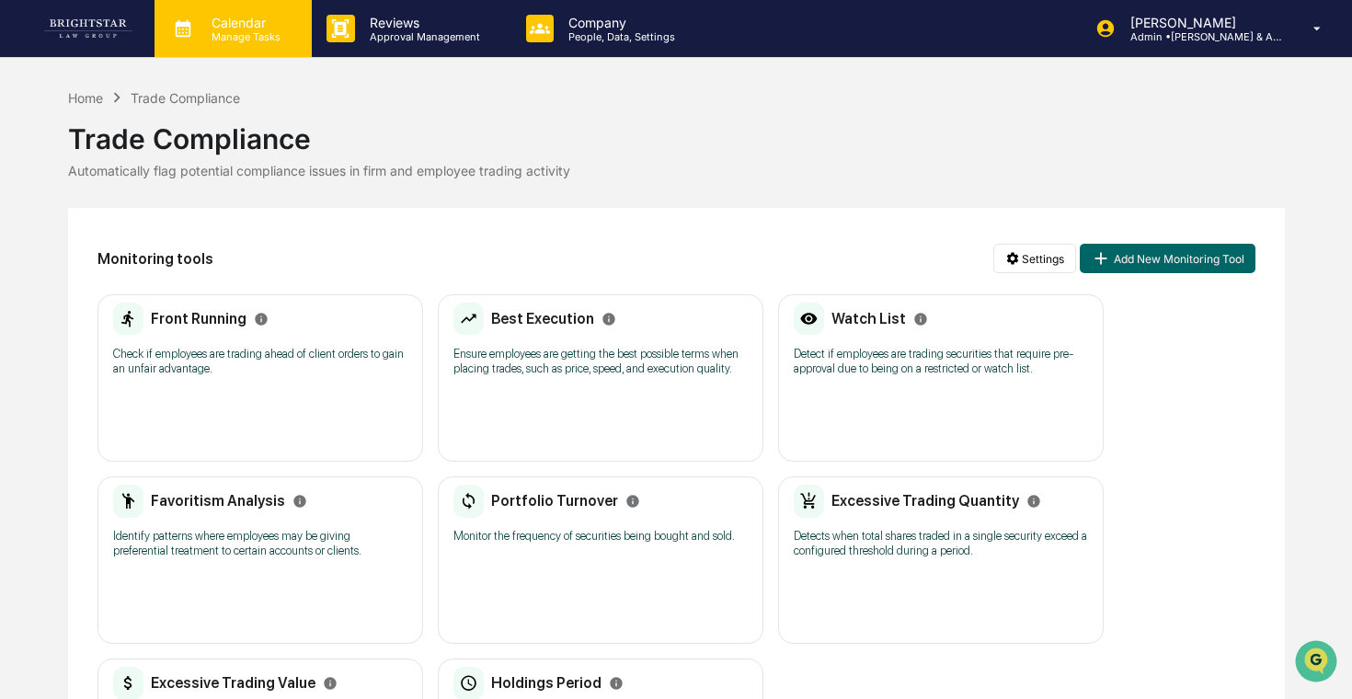
click at [191, 43] on div "Calendar Manage Tasks" at bounding box center [232, 28] width 157 height 57
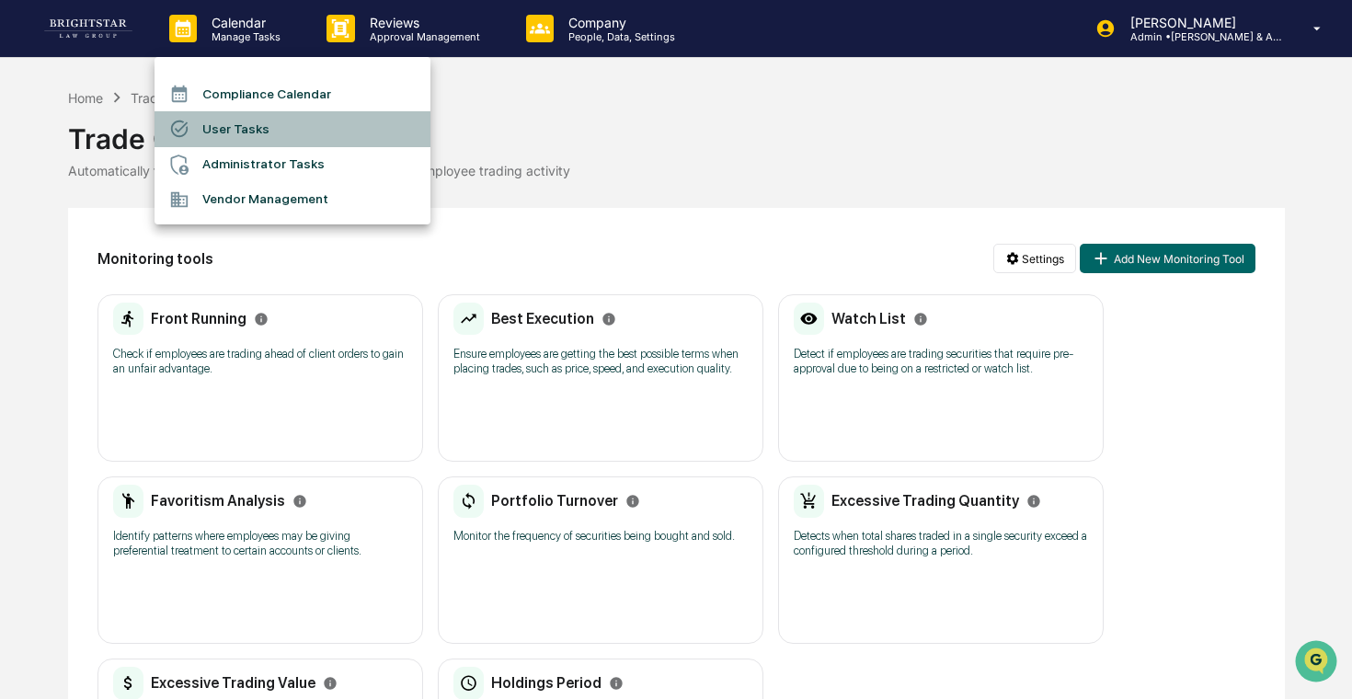
click at [246, 120] on li "User Tasks" at bounding box center [292, 128] width 276 height 35
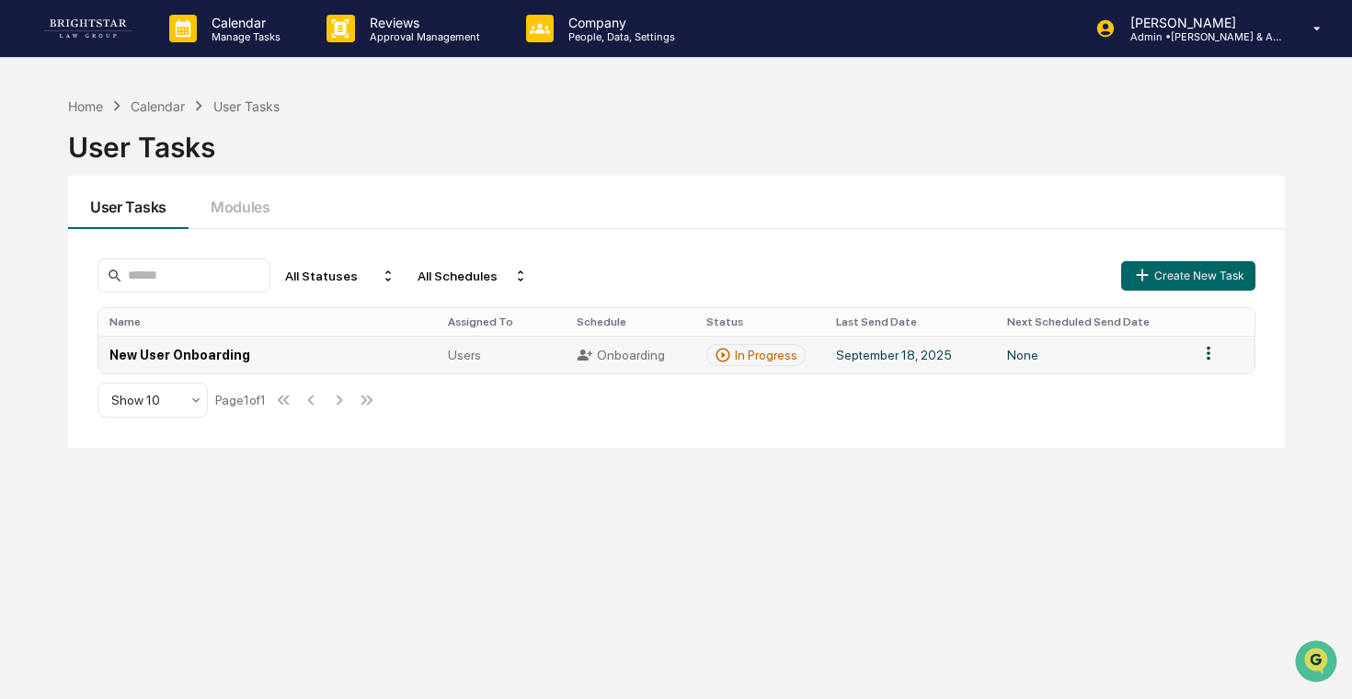
click at [355, 371] on td "New User Onboarding" at bounding box center [267, 355] width 338 height 38
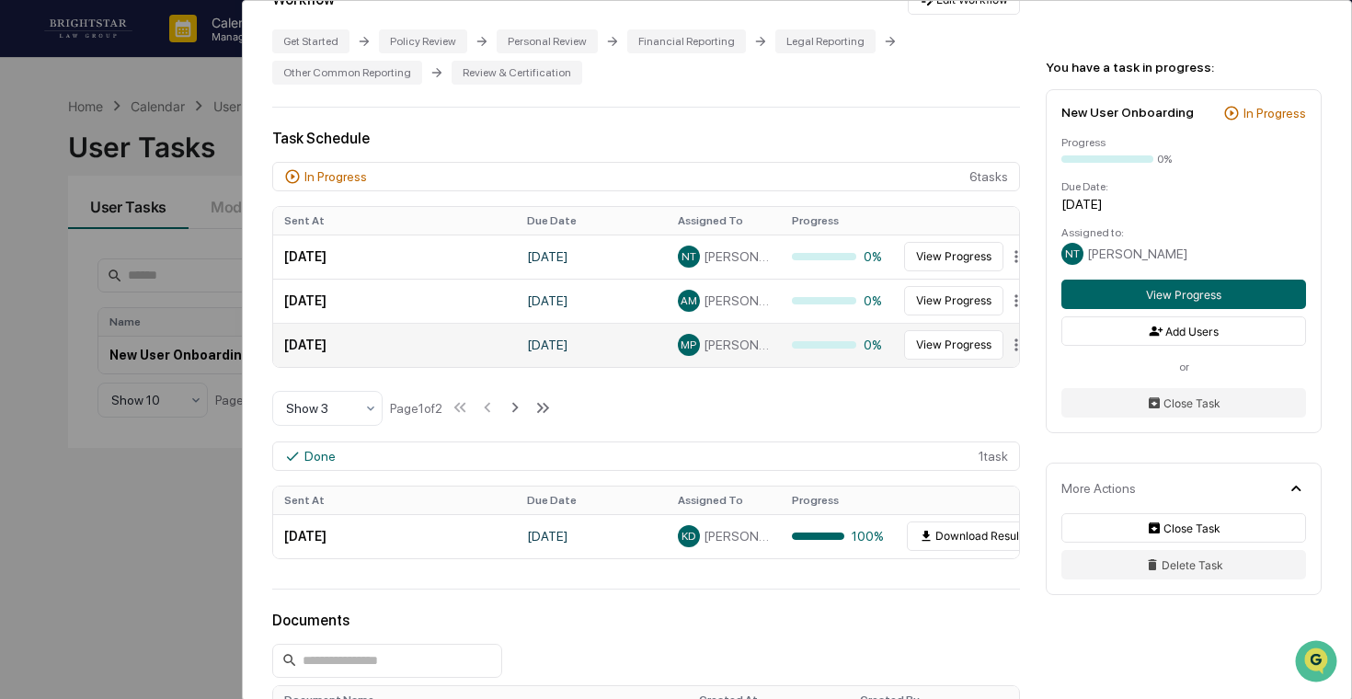
scroll to position [428, 0]
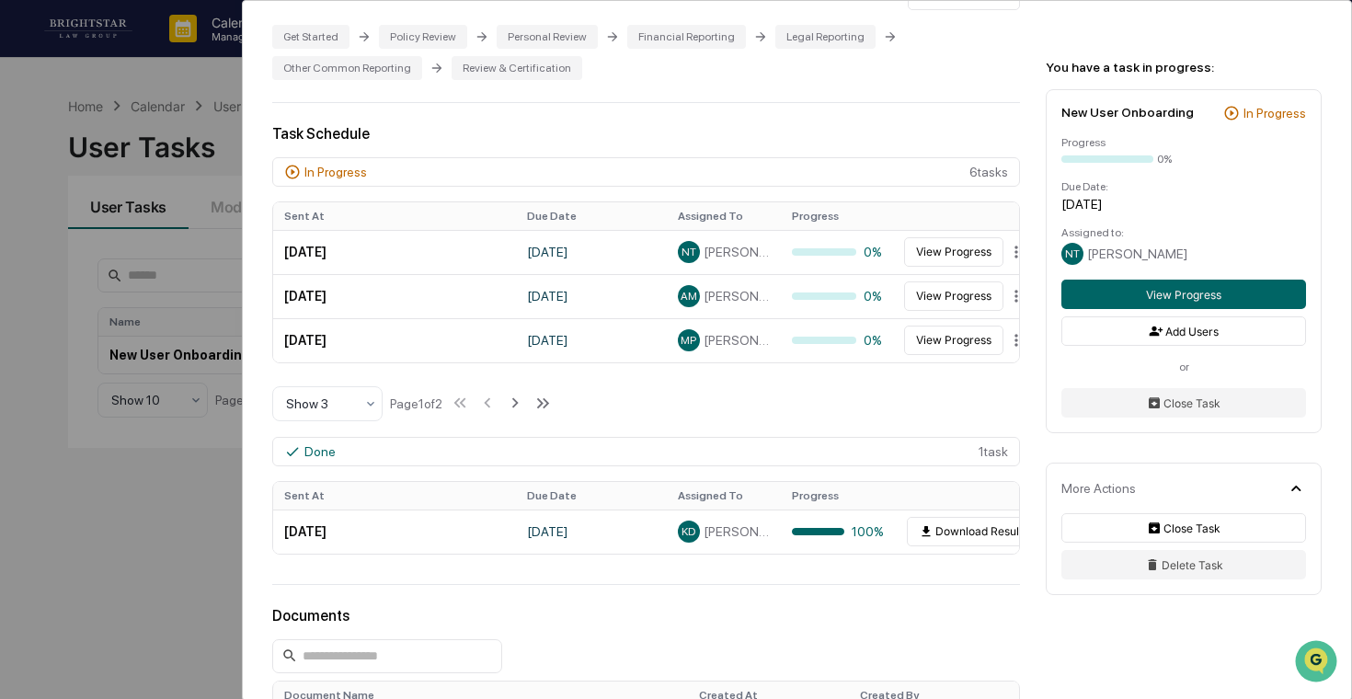
click at [14, 359] on div "User Tasks New User Onboarding New User Onboarding Active Welcome to Greenboard…" at bounding box center [676, 349] width 1352 height 699
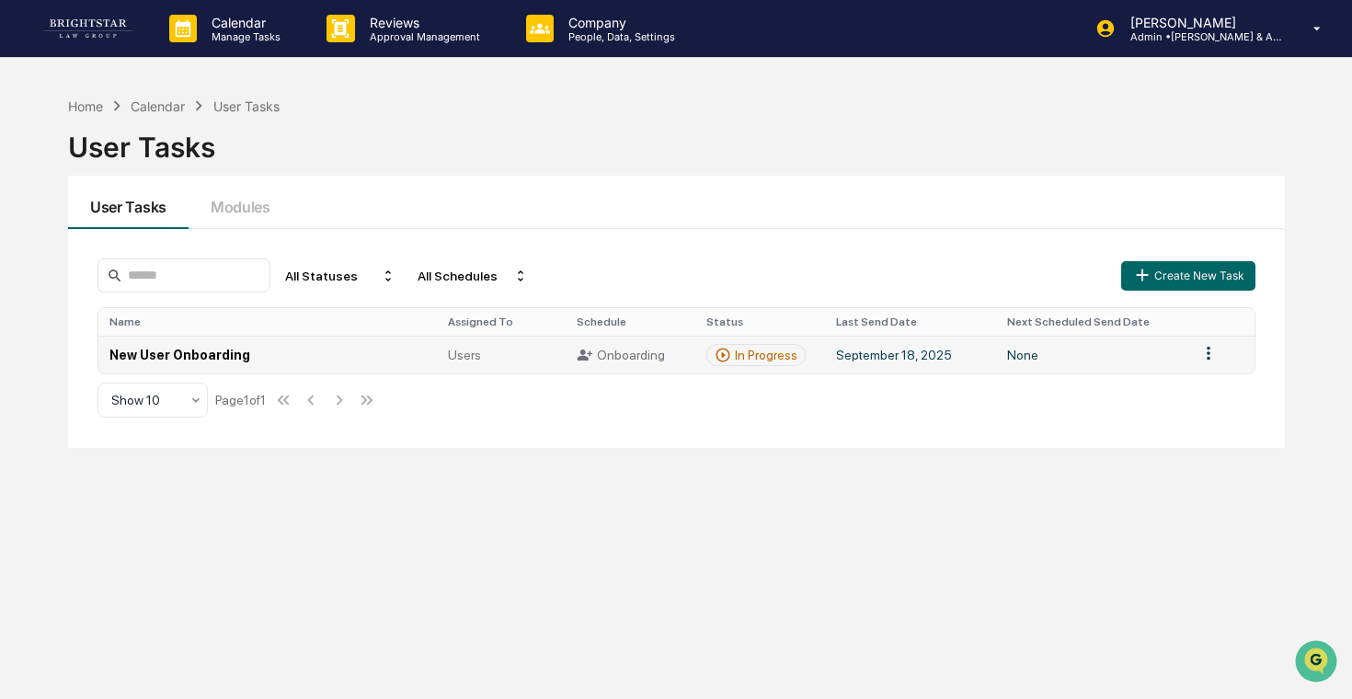
click at [246, 366] on td "New User Onboarding" at bounding box center [267, 355] width 338 height 38
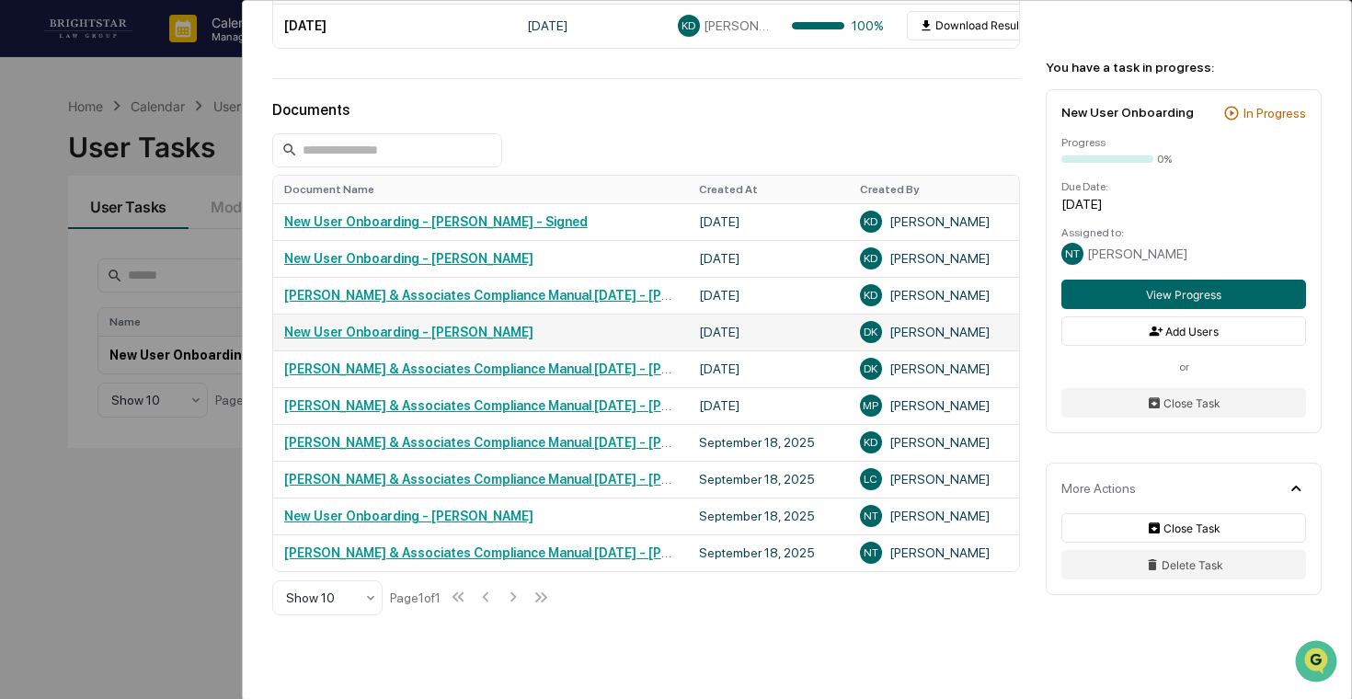
scroll to position [945, 0]
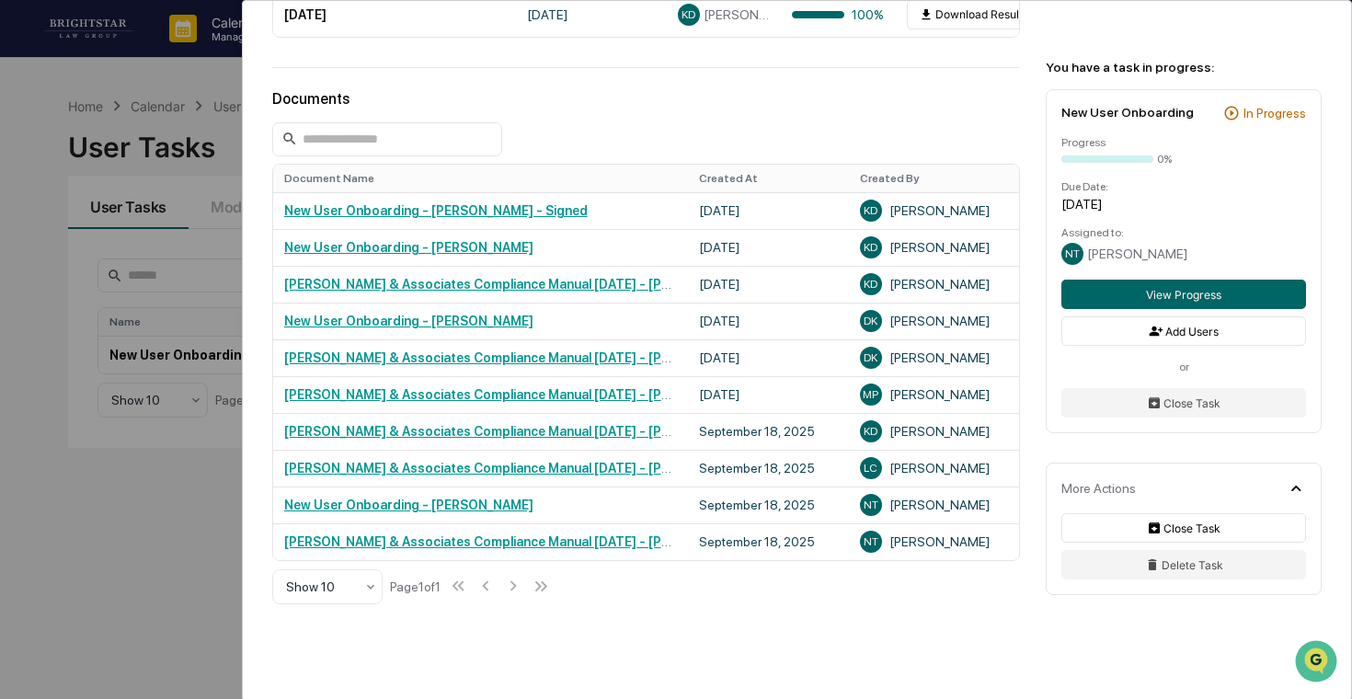
click at [155, 493] on div "User Tasks New User Onboarding New User Onboarding Active Welcome to Greenboard…" at bounding box center [676, 349] width 1352 height 699
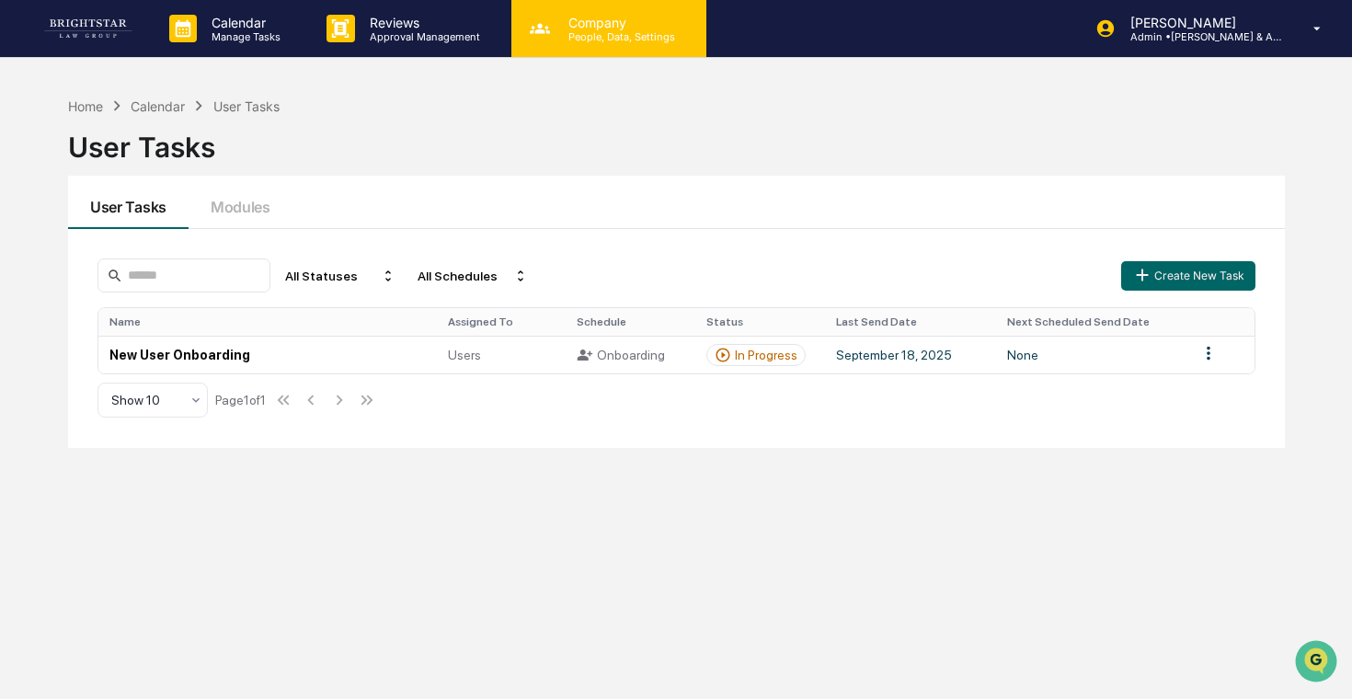
click at [582, 34] on p "People, Data, Settings" at bounding box center [619, 36] width 131 height 13
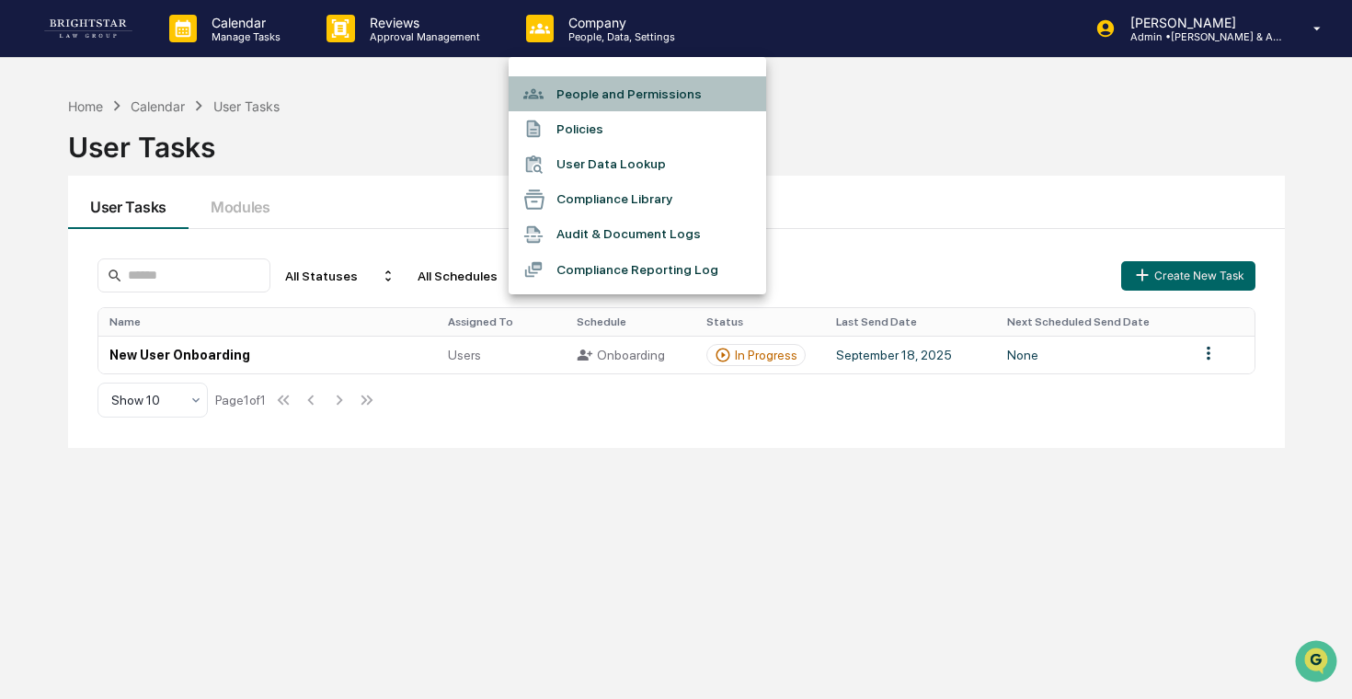
click at [582, 83] on li "People and Permissions" at bounding box center [636, 93] width 257 height 35
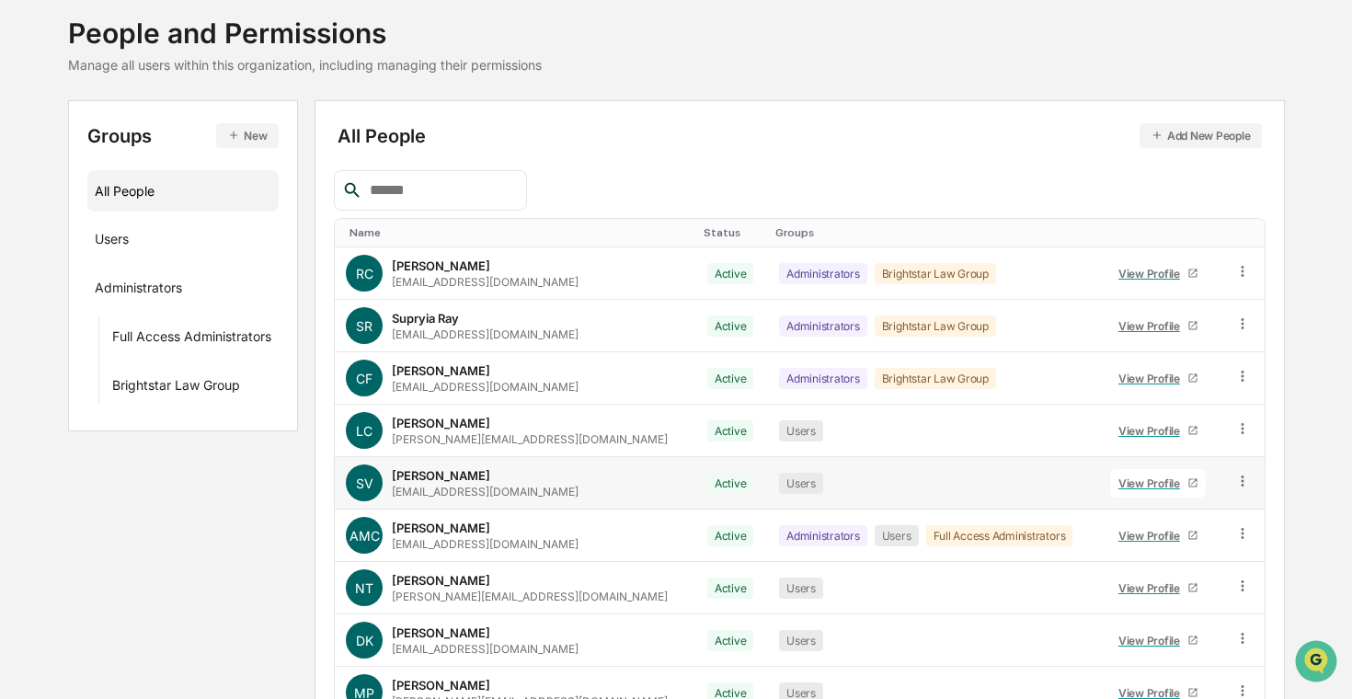
scroll to position [104, 0]
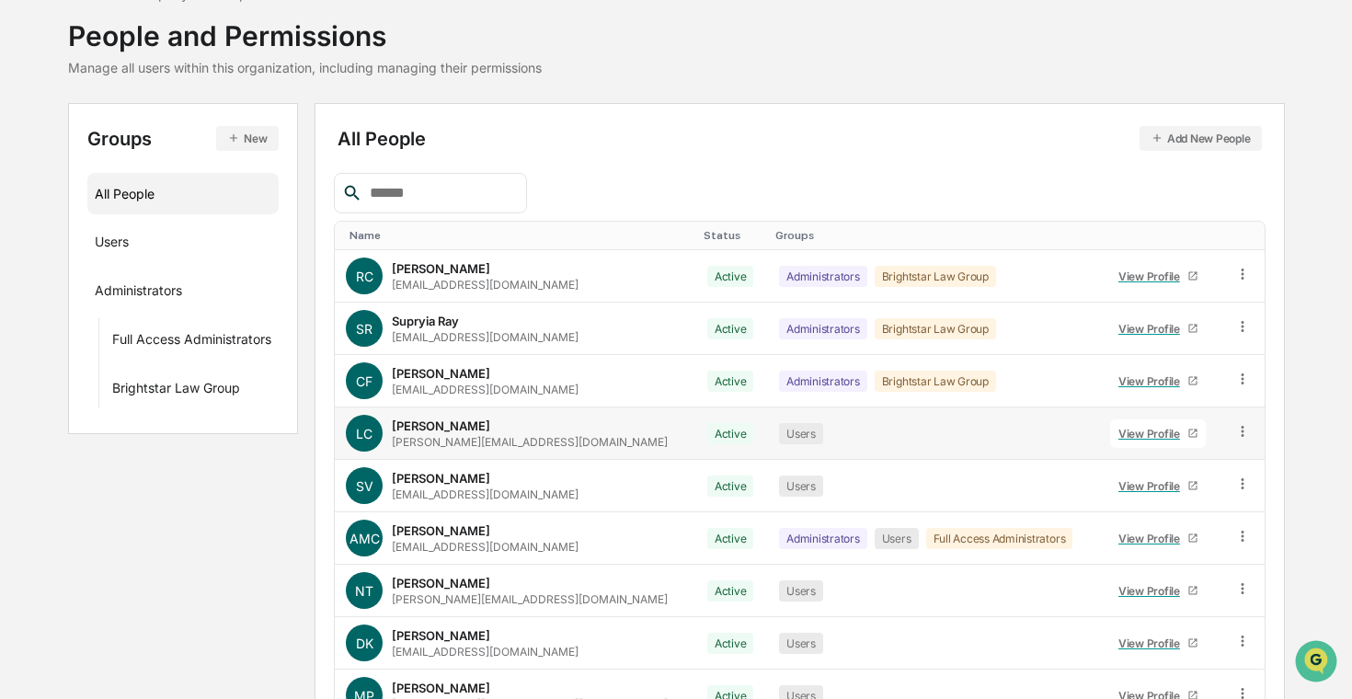
click at [1118, 434] on div "View Profile" at bounding box center [1152, 434] width 69 height 14
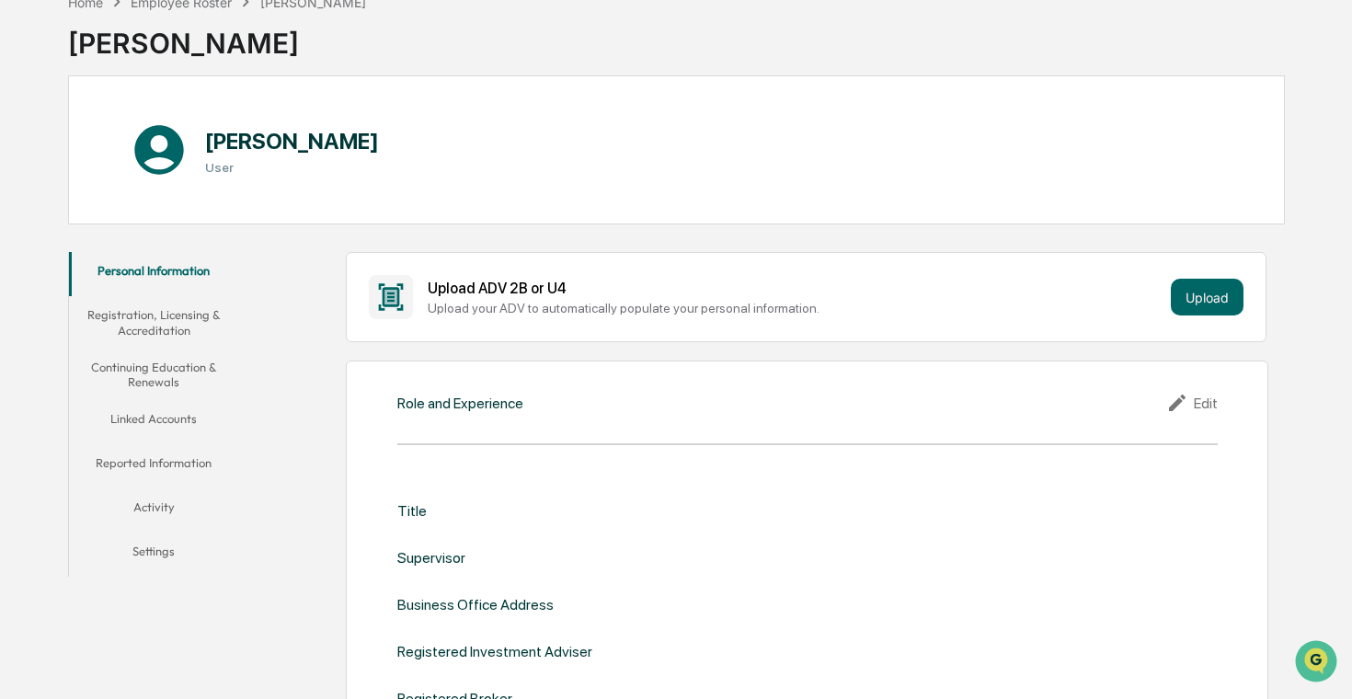
click at [203, 319] on button "Registration, Licensing & Accreditation" at bounding box center [153, 322] width 169 height 52
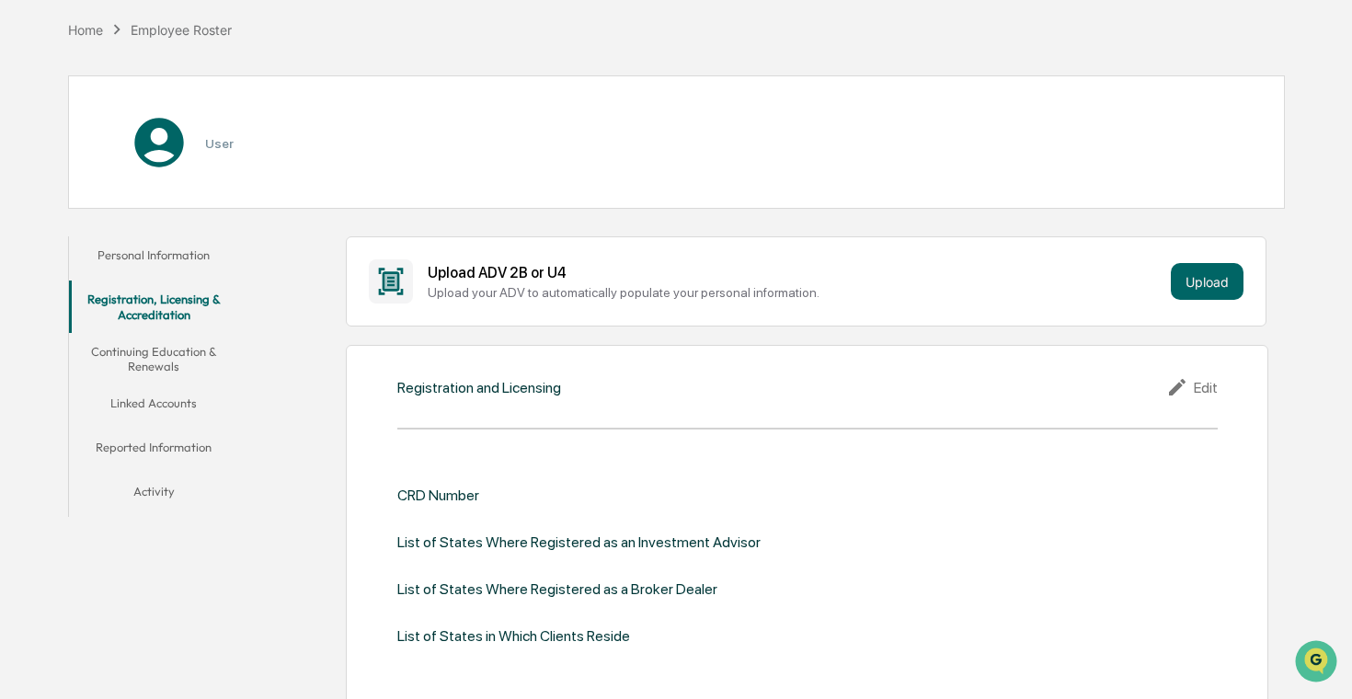
click at [169, 348] on button "Continuing Education & Renewals" at bounding box center [153, 359] width 169 height 52
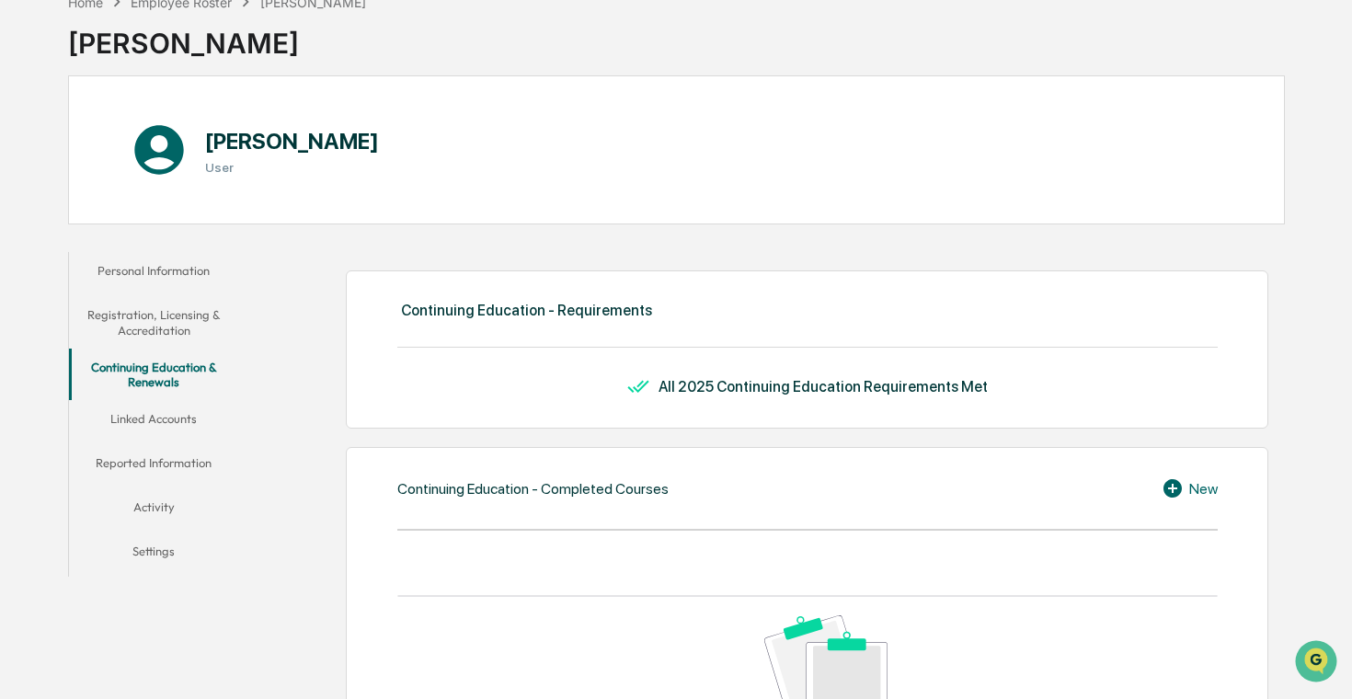
click at [181, 432] on button "Linked Accounts" at bounding box center [153, 422] width 169 height 44
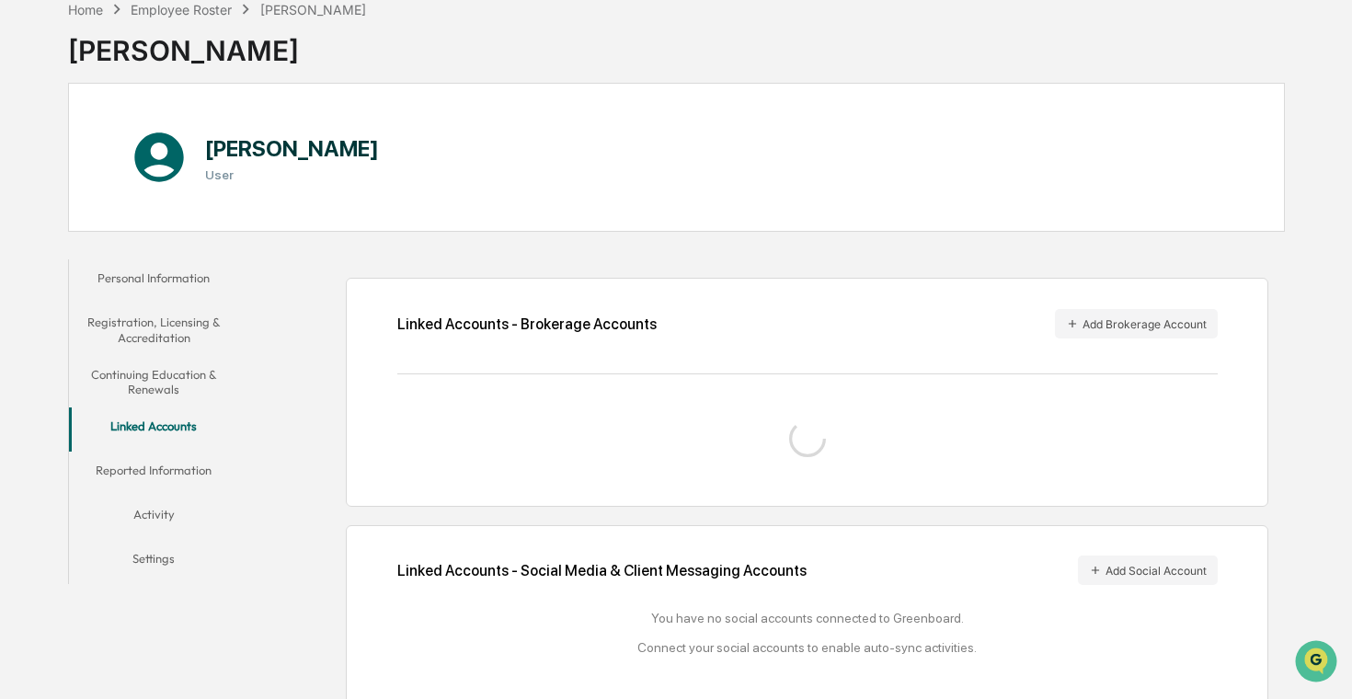
scroll to position [104, 0]
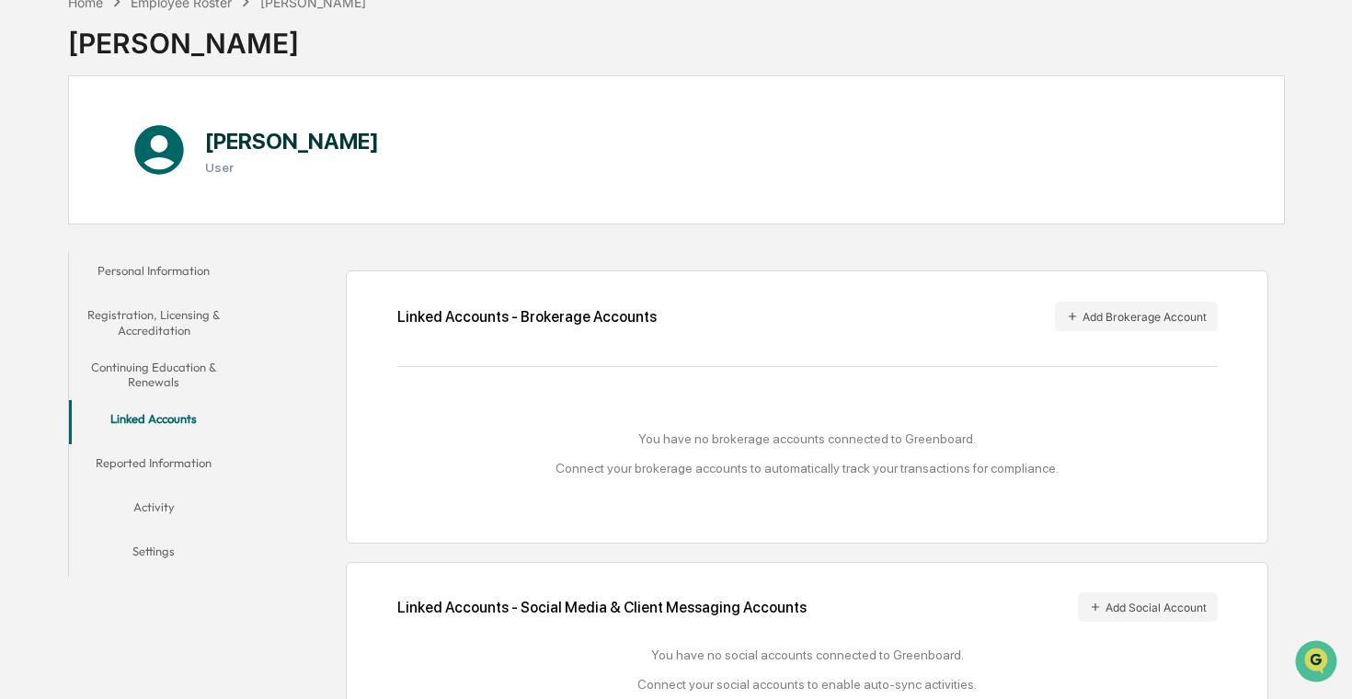
click at [187, 466] on button "Reported Information" at bounding box center [153, 466] width 169 height 44
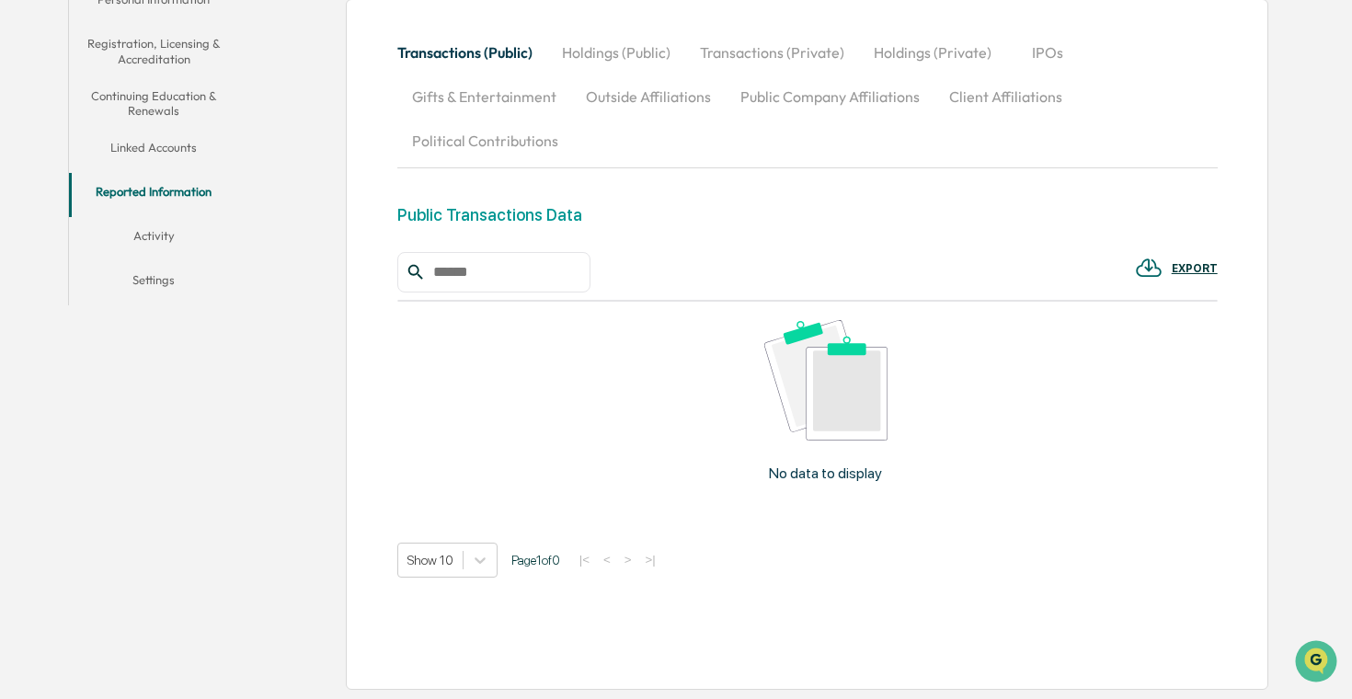
click at [633, 51] on button "Holdings (Public)" at bounding box center [616, 52] width 138 height 44
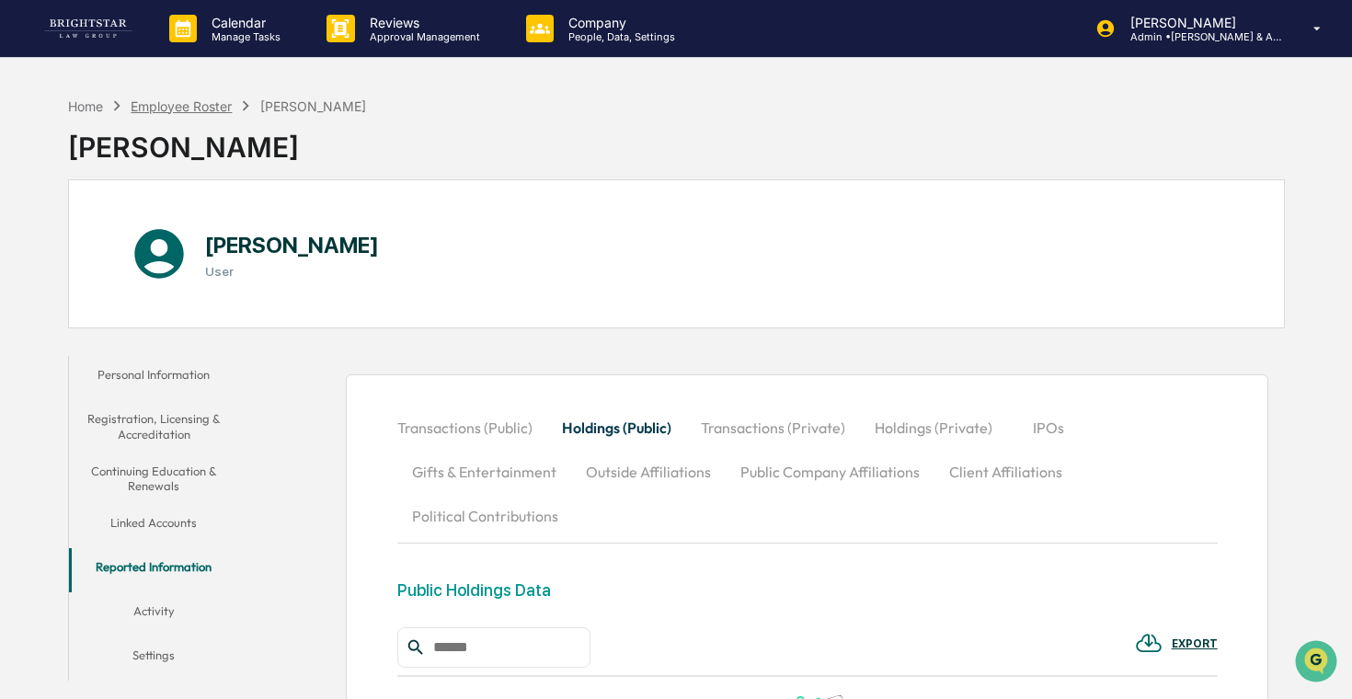
click at [183, 105] on div "Employee Roster" at bounding box center [181, 106] width 101 height 16
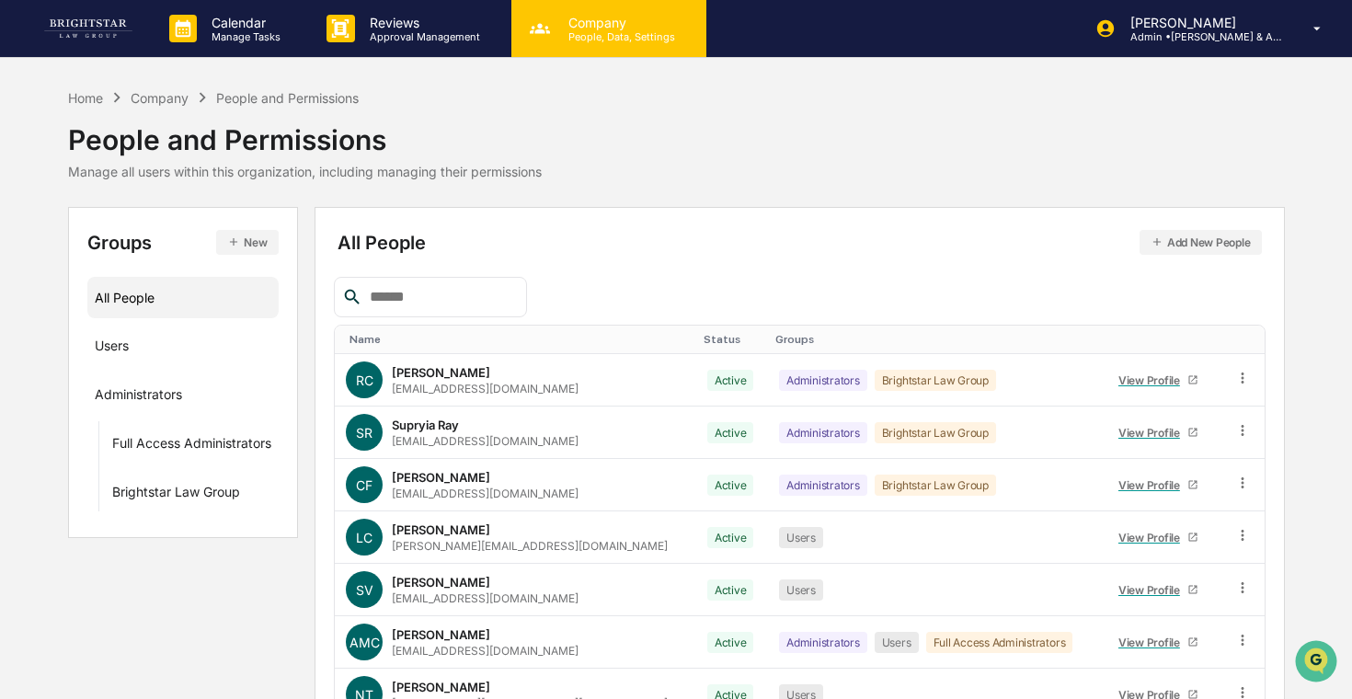
click at [562, 41] on p "People, Data, Settings" at bounding box center [619, 36] width 131 height 13
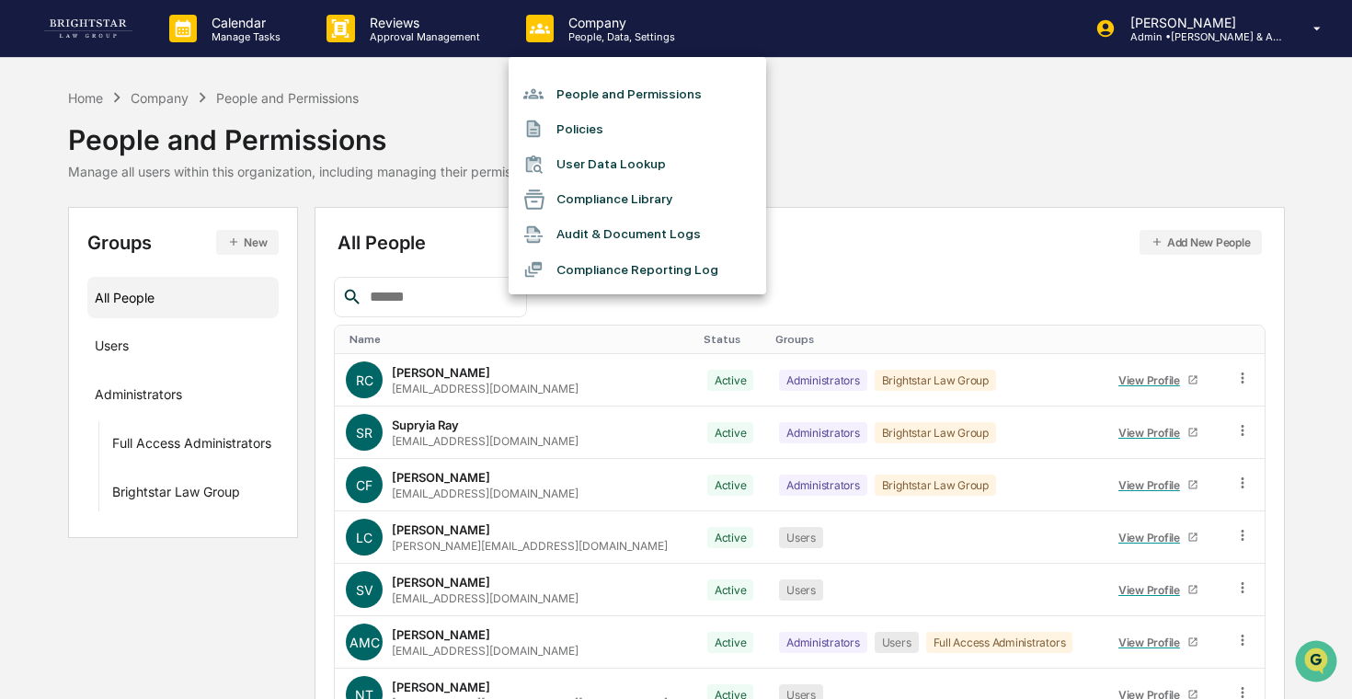
click at [479, 39] on div at bounding box center [676, 349] width 1352 height 699
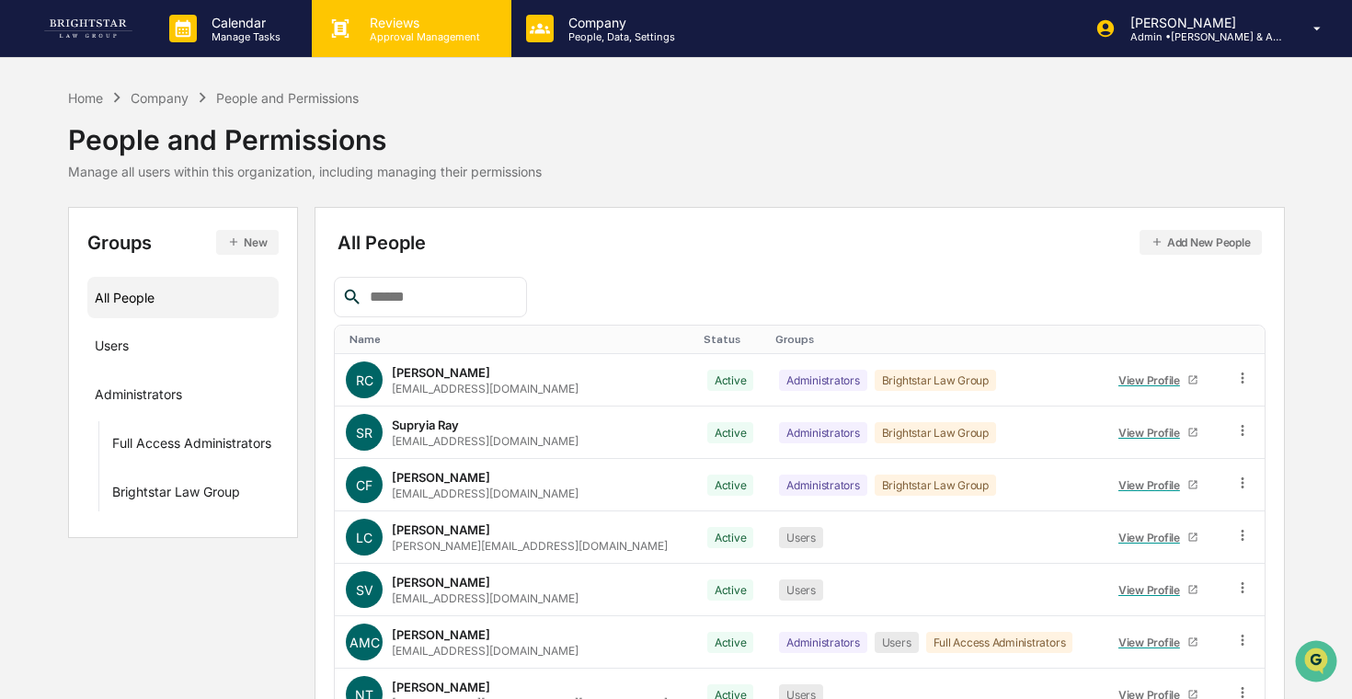
click at [468, 39] on p "Approval Management" at bounding box center [422, 36] width 134 height 13
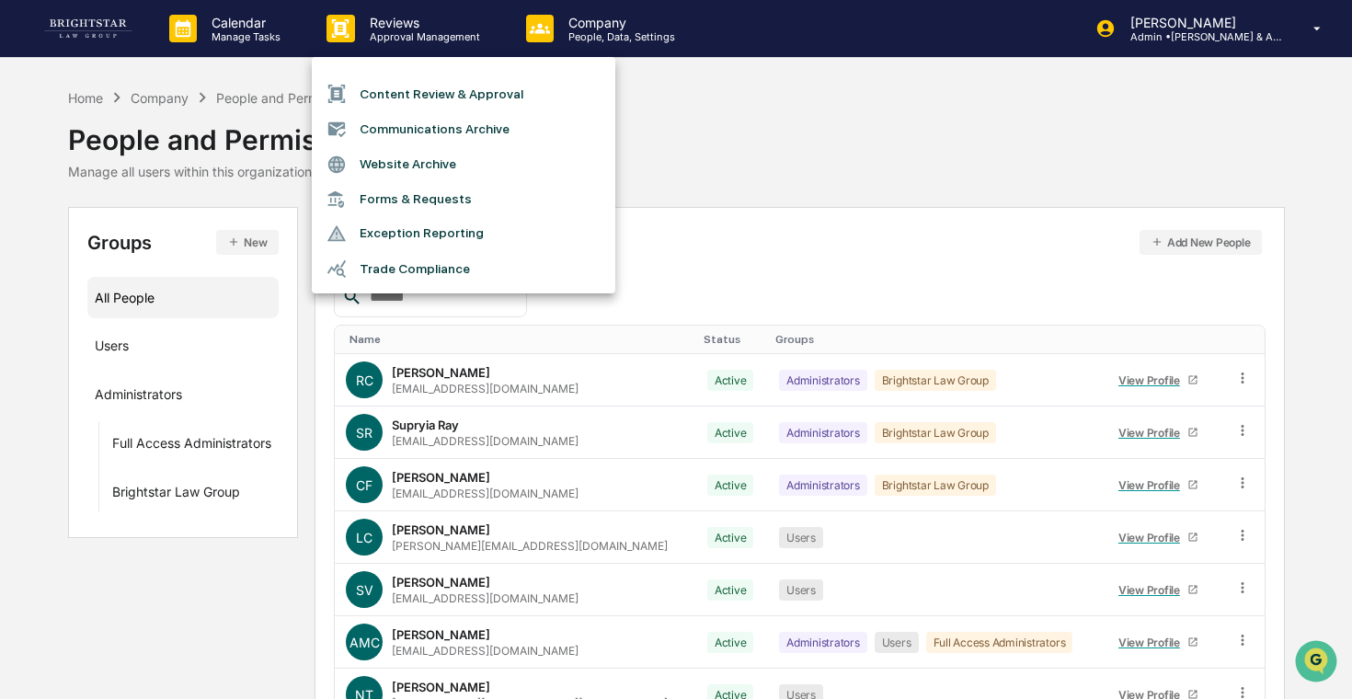
click at [225, 15] on div at bounding box center [676, 349] width 1352 height 699
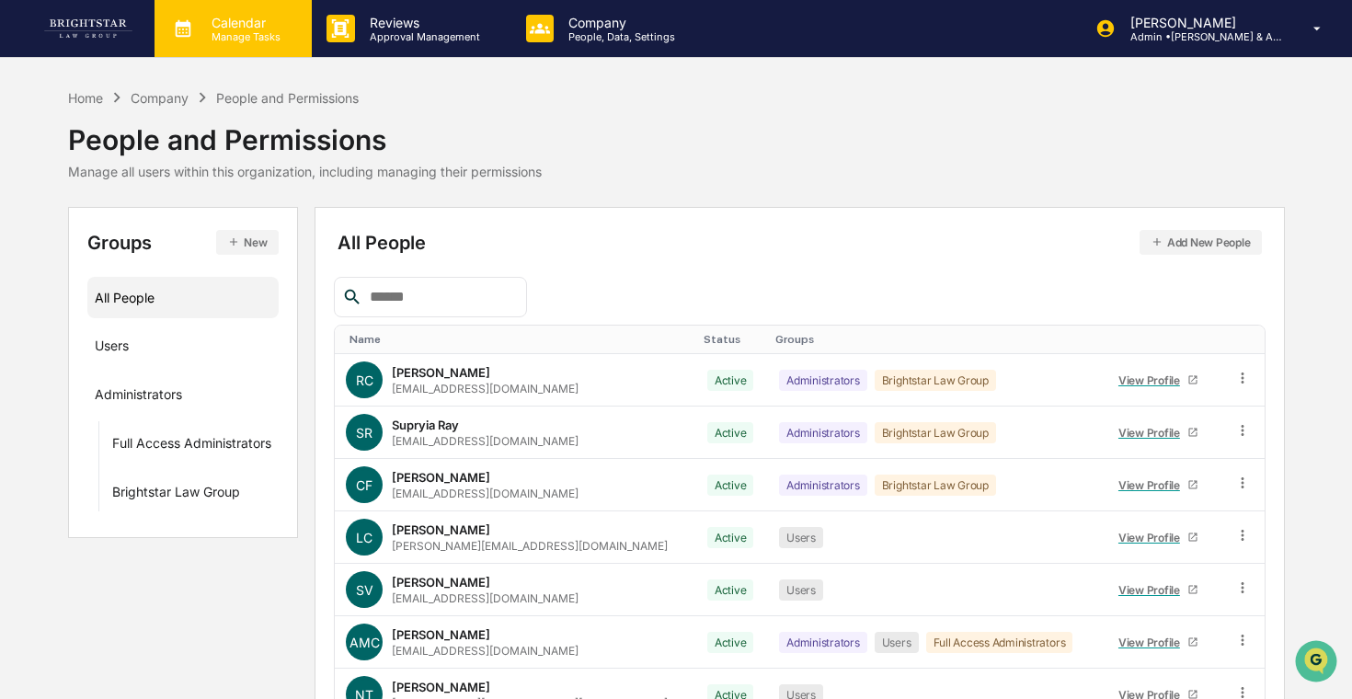
click at [232, 31] on p "Manage Tasks" at bounding box center [243, 36] width 93 height 13
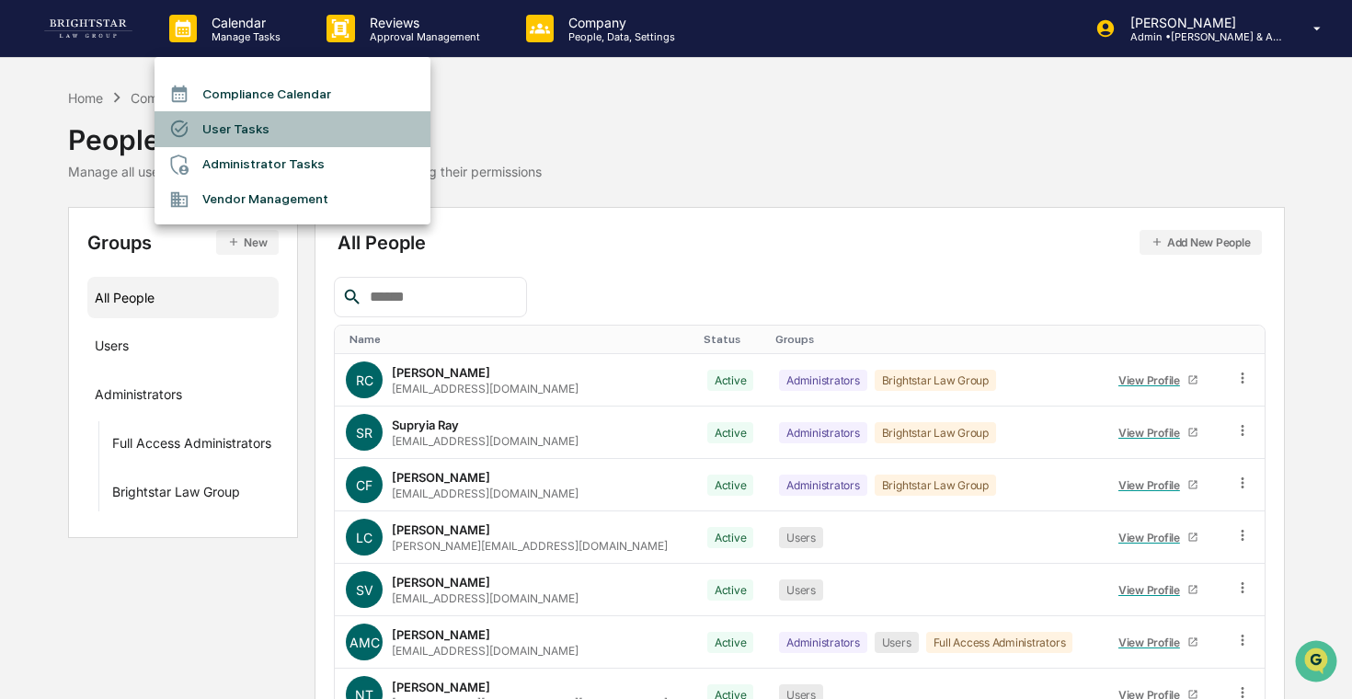
click at [264, 125] on li "User Tasks" at bounding box center [292, 128] width 276 height 35
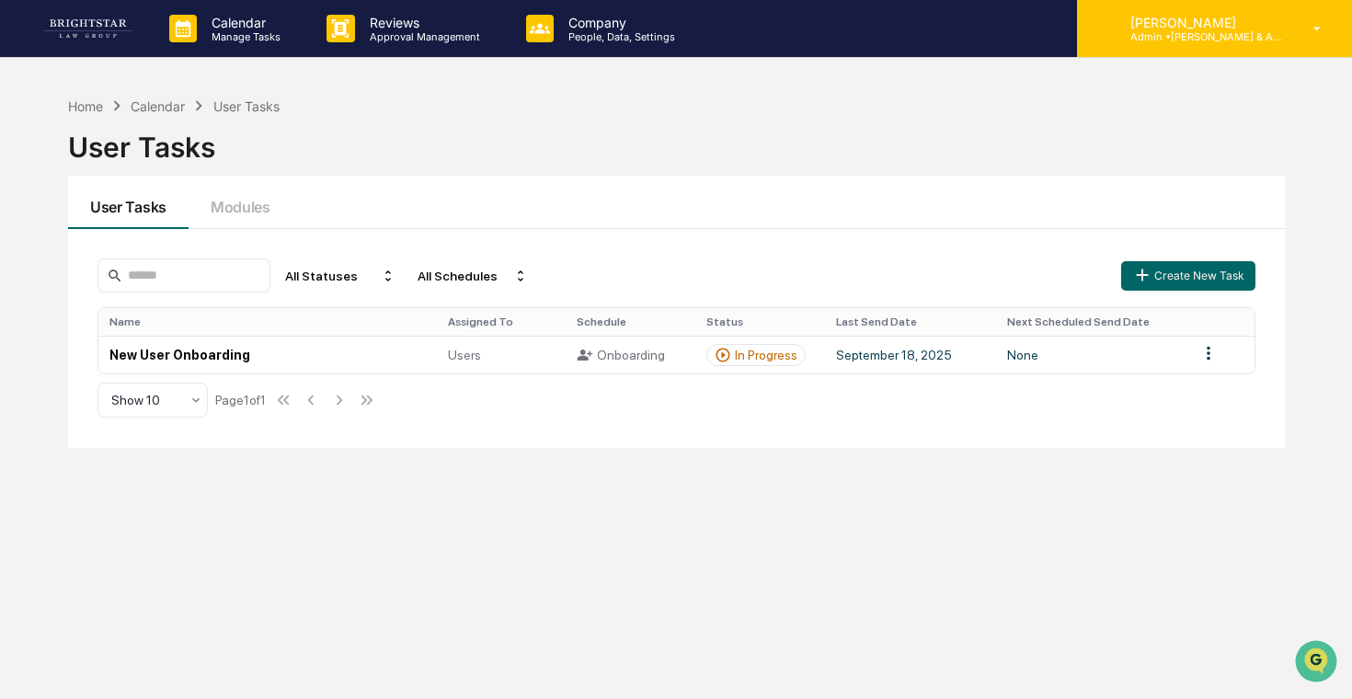
click at [1252, 50] on div "[PERSON_NAME] Admin • [PERSON_NAME] & Associates" at bounding box center [1214, 28] width 275 height 57
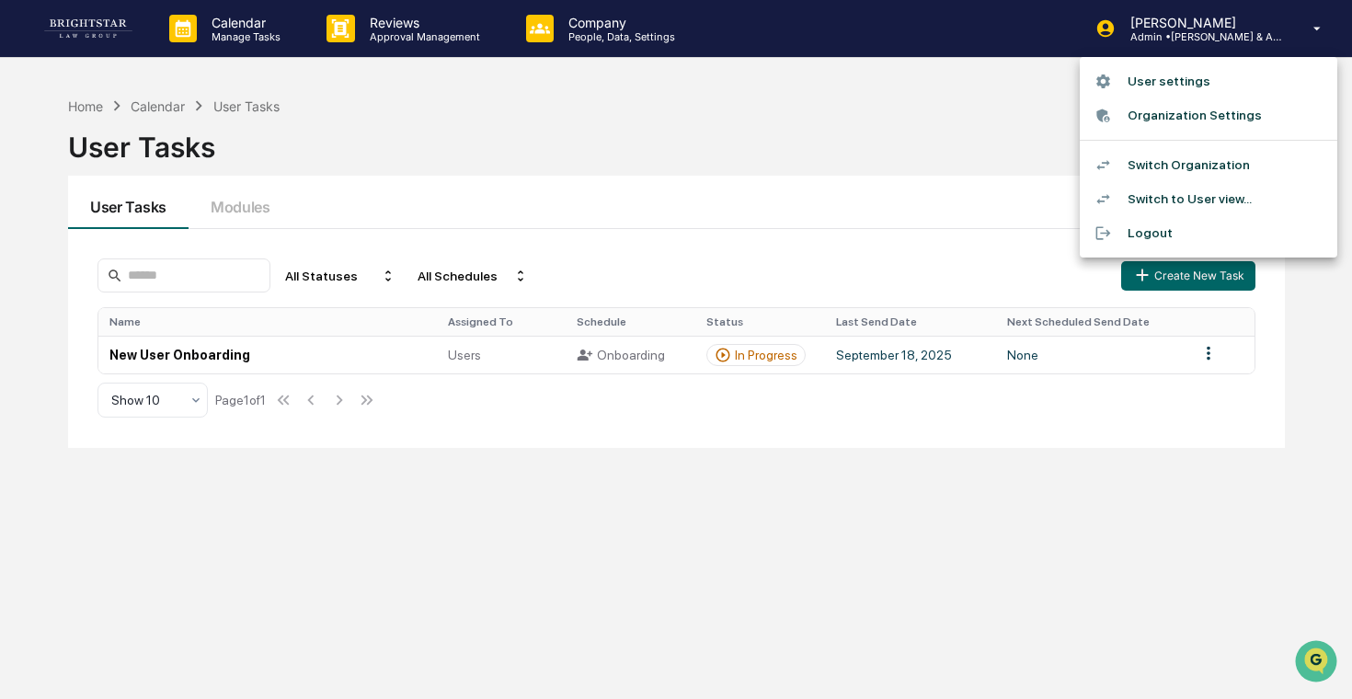
click at [1193, 168] on li "Switch Organization" at bounding box center [1207, 165] width 257 height 34
